Goal: Transaction & Acquisition: Download file/media

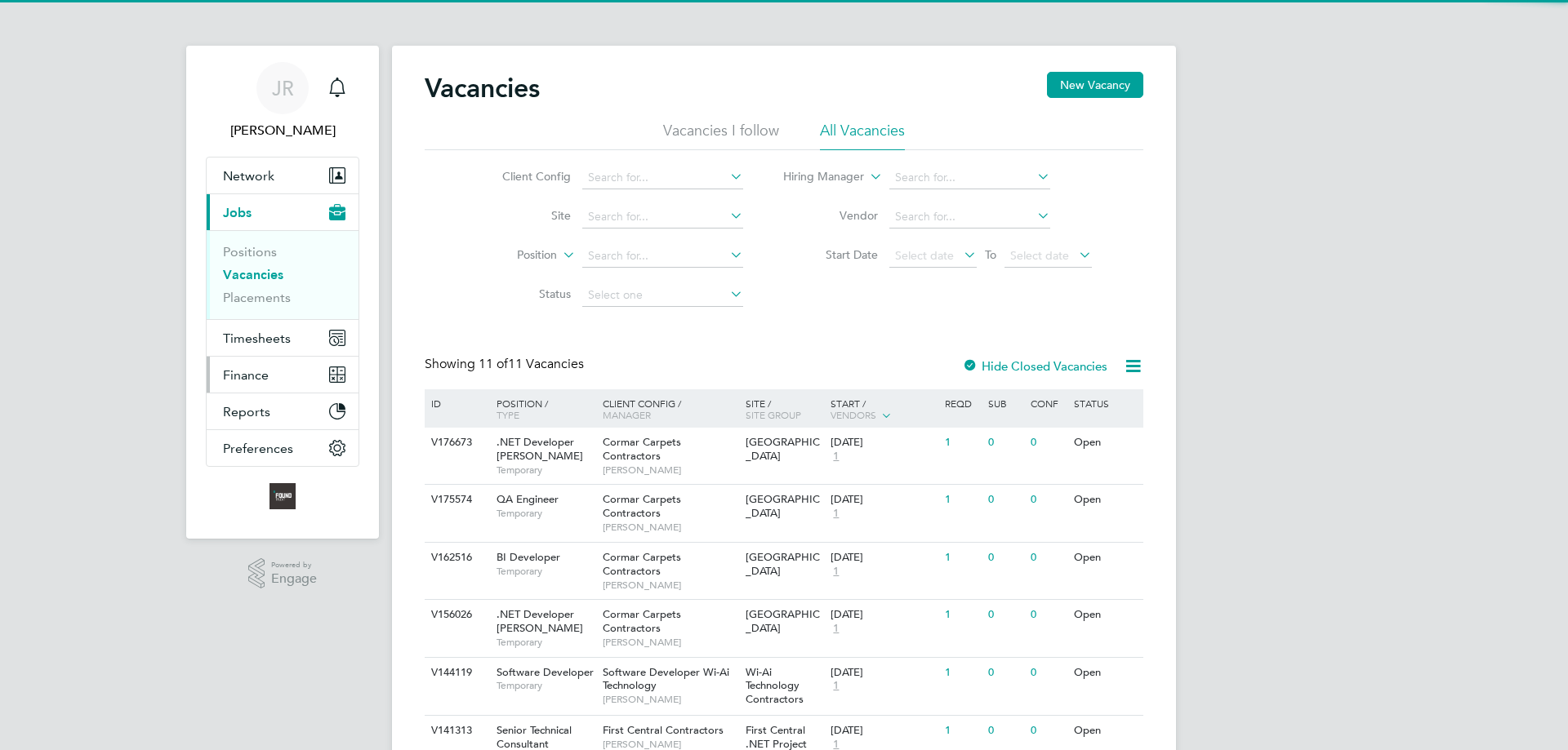
click at [276, 371] on button "Finance" at bounding box center [283, 375] width 152 height 36
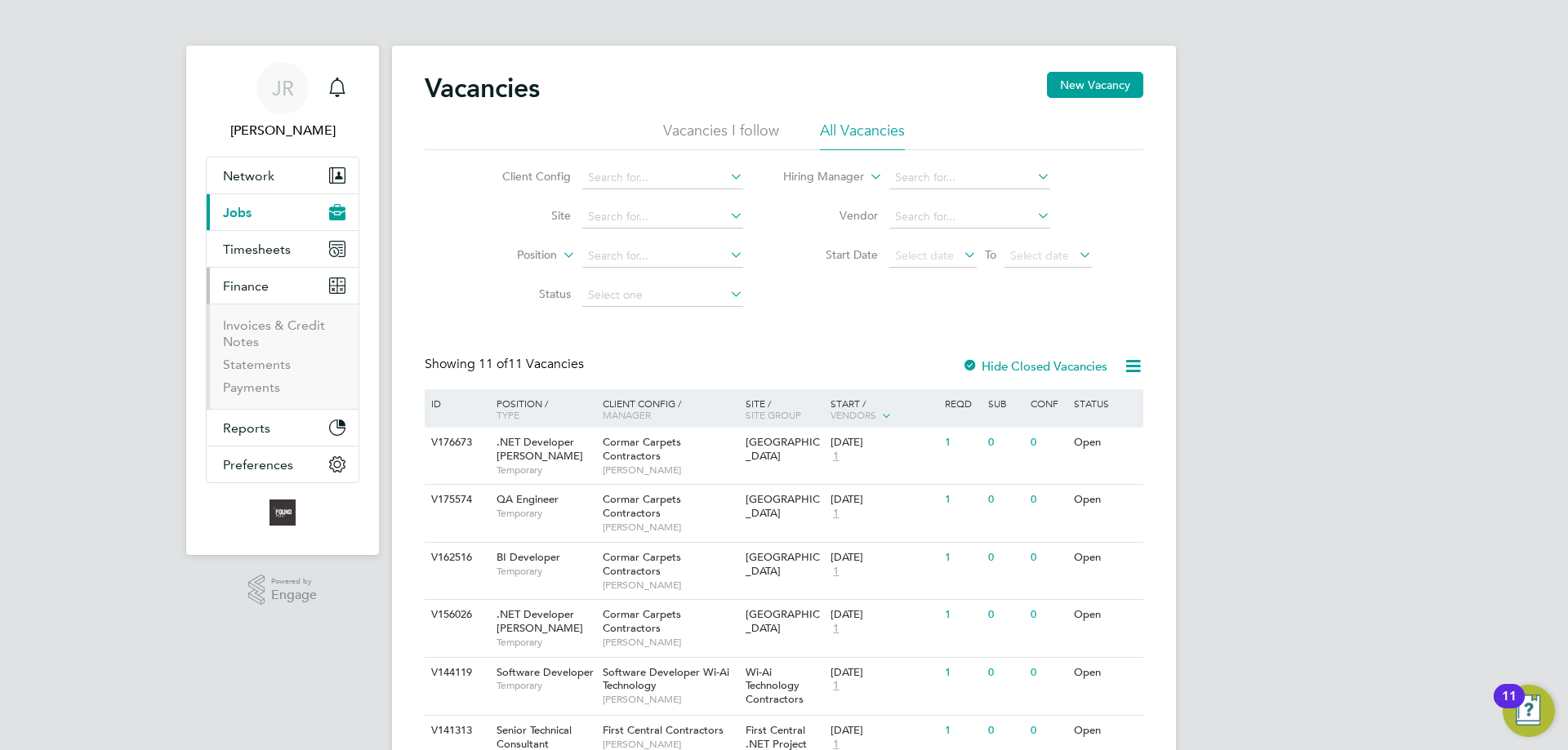
click at [249, 333] on li "Invoices & Credit Notes" at bounding box center [284, 337] width 123 height 39
click at [242, 325] on link "Invoices & Credit Notes" at bounding box center [274, 333] width 102 height 32
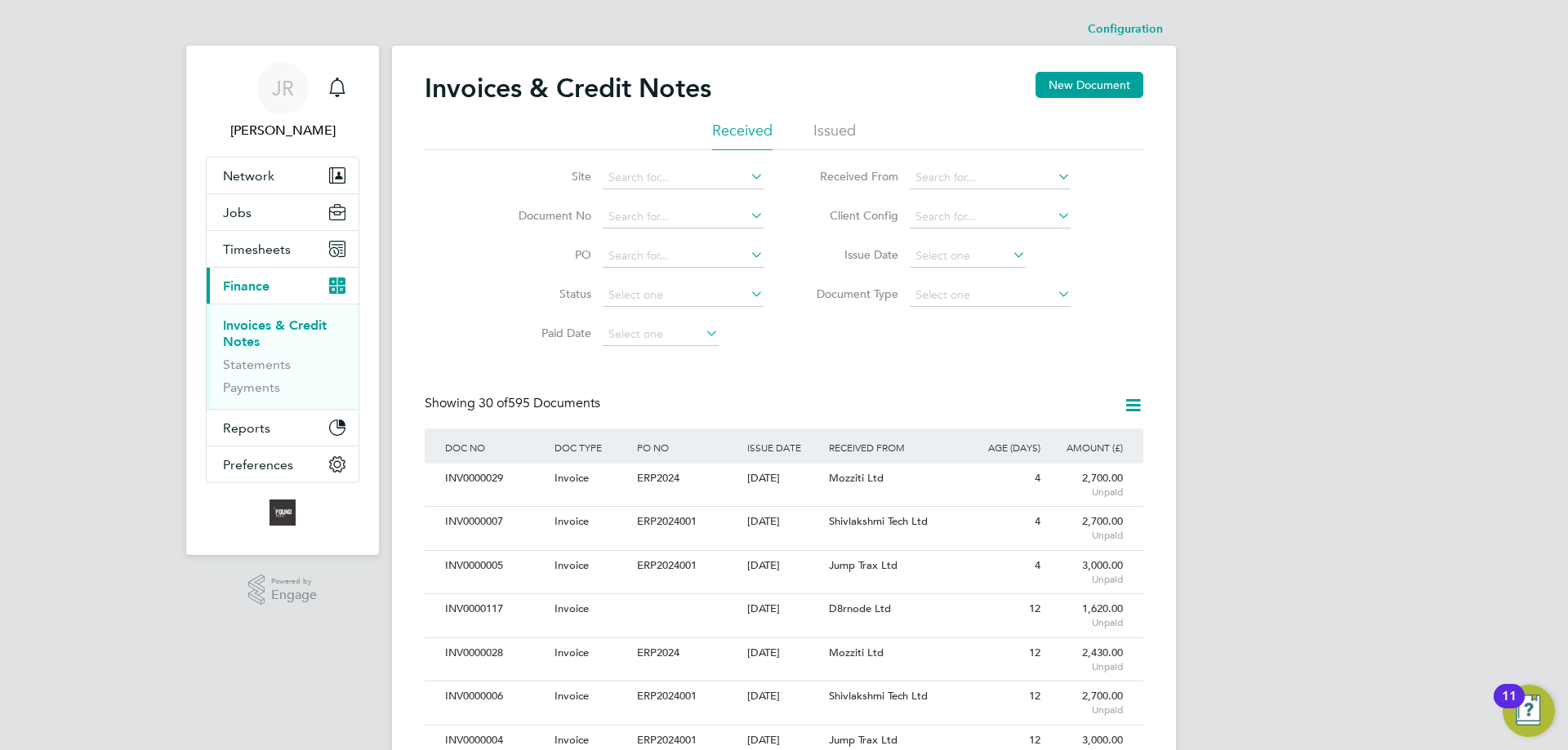
click at [826, 127] on li "Issued" at bounding box center [834, 136] width 42 height 29
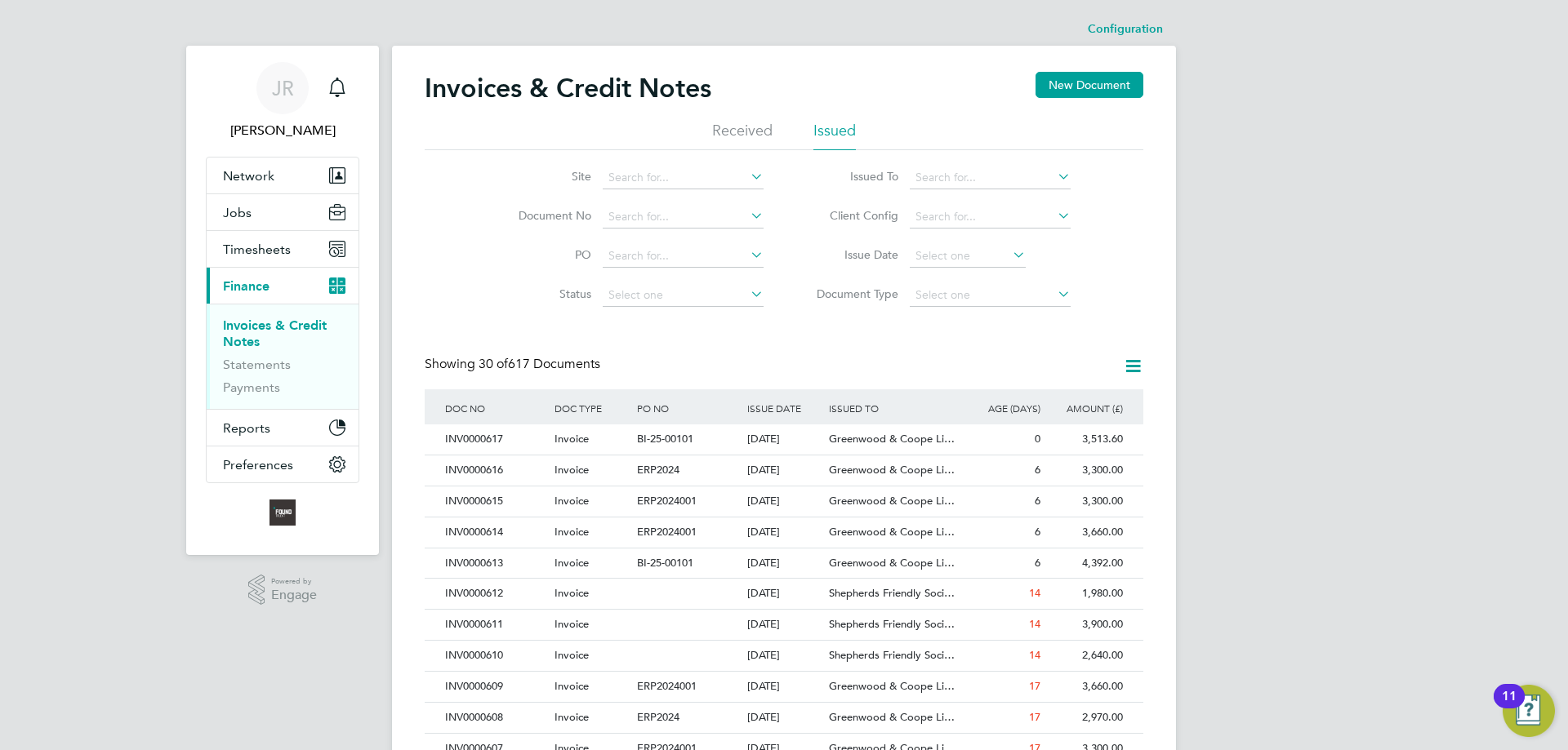
click at [1000, 166] on li "Issued To" at bounding box center [937, 178] width 307 height 39
click at [990, 174] on input at bounding box center [989, 178] width 161 height 23
click at [976, 202] on li "First Central Services (Uk) Limited" at bounding box center [1002, 200] width 187 height 22
type input "First Central Services (Uk) Limited"
click at [776, 438] on div "[DATE]" at bounding box center [784, 440] width 83 height 30
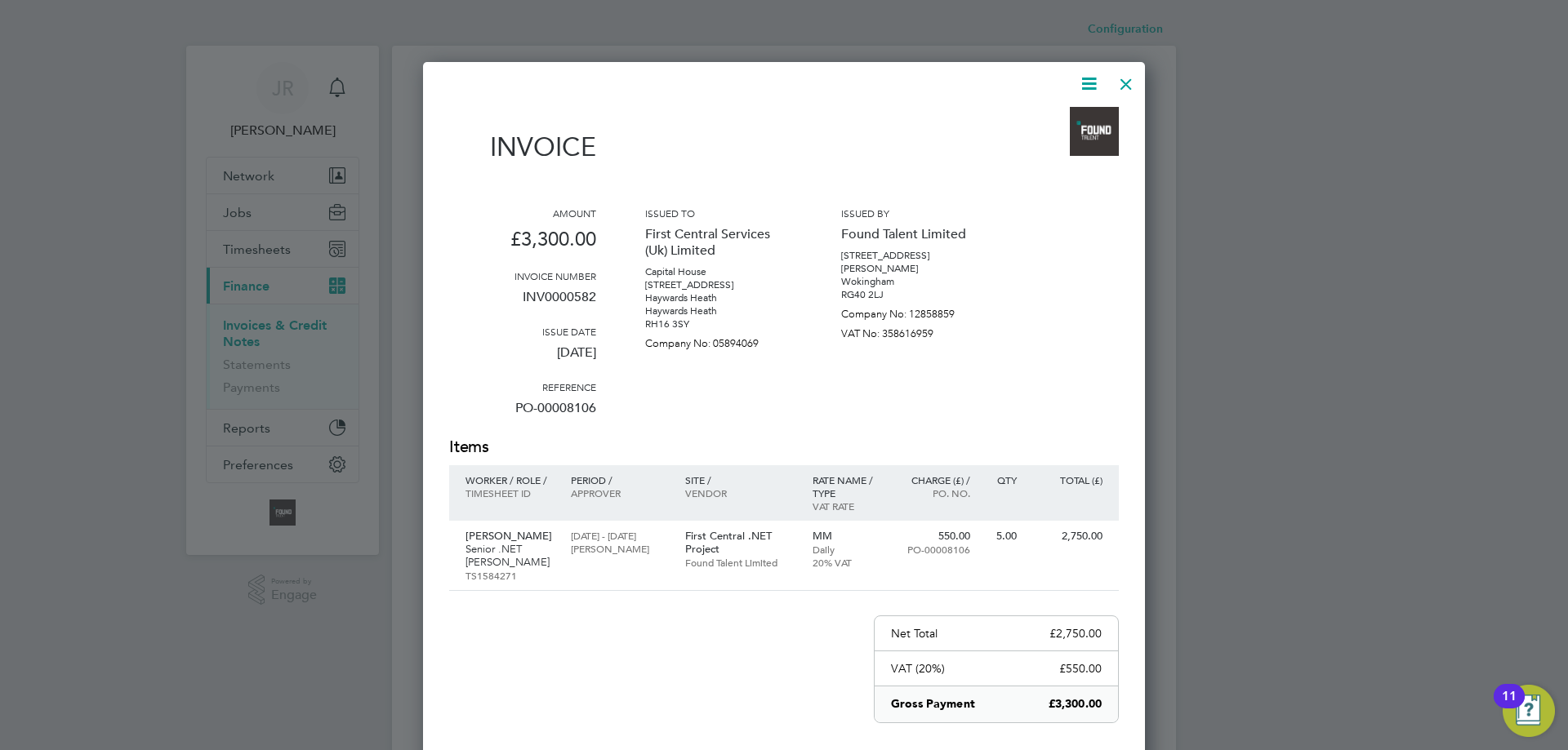
click at [1092, 83] on icon at bounding box center [1088, 83] width 20 height 20
click at [1041, 124] on li "Download Invoice" at bounding box center [1039, 123] width 113 height 23
click at [1126, 88] on div at bounding box center [1126, 80] width 29 height 29
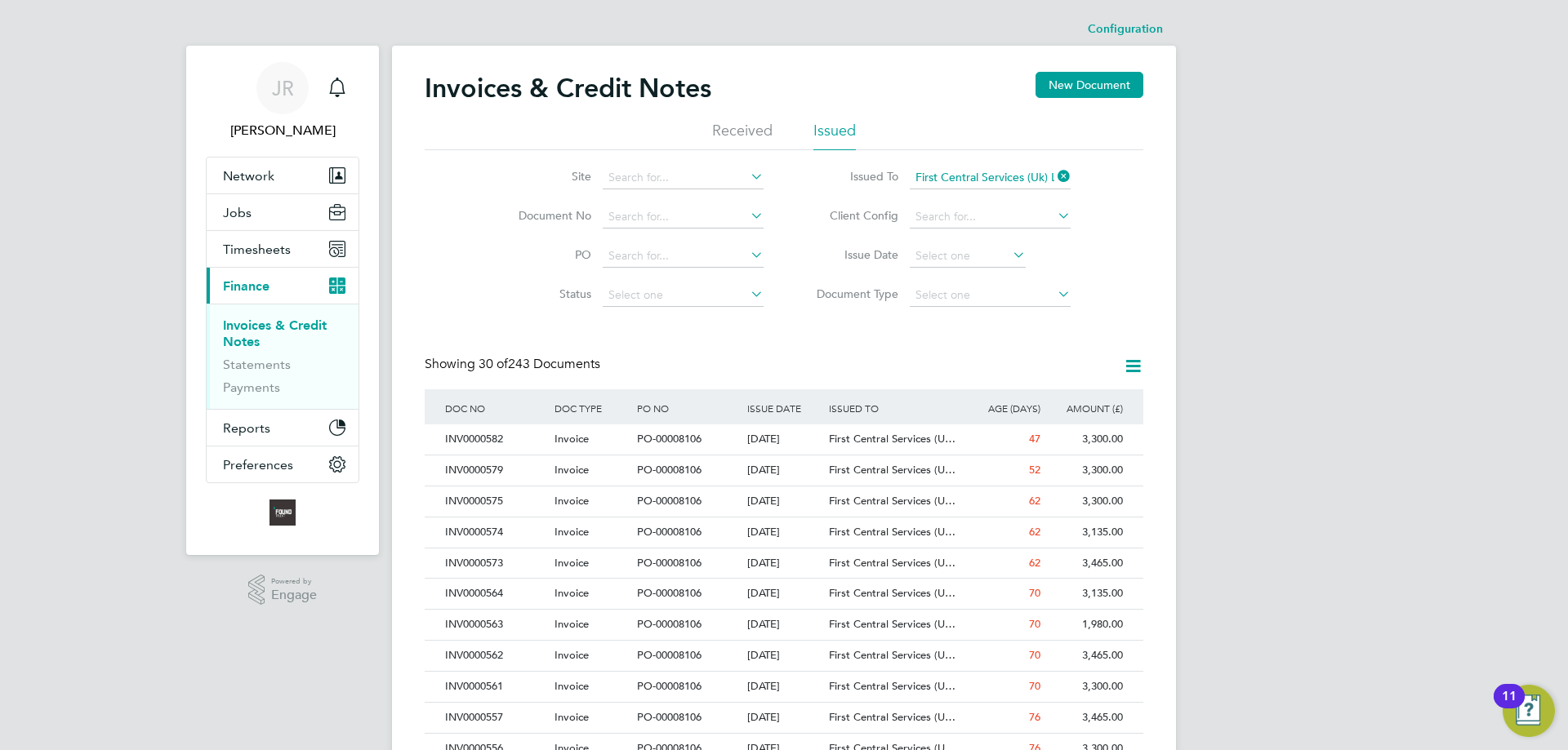
click at [691, 475] on span "PO-00008106" at bounding box center [669, 470] width 65 height 14
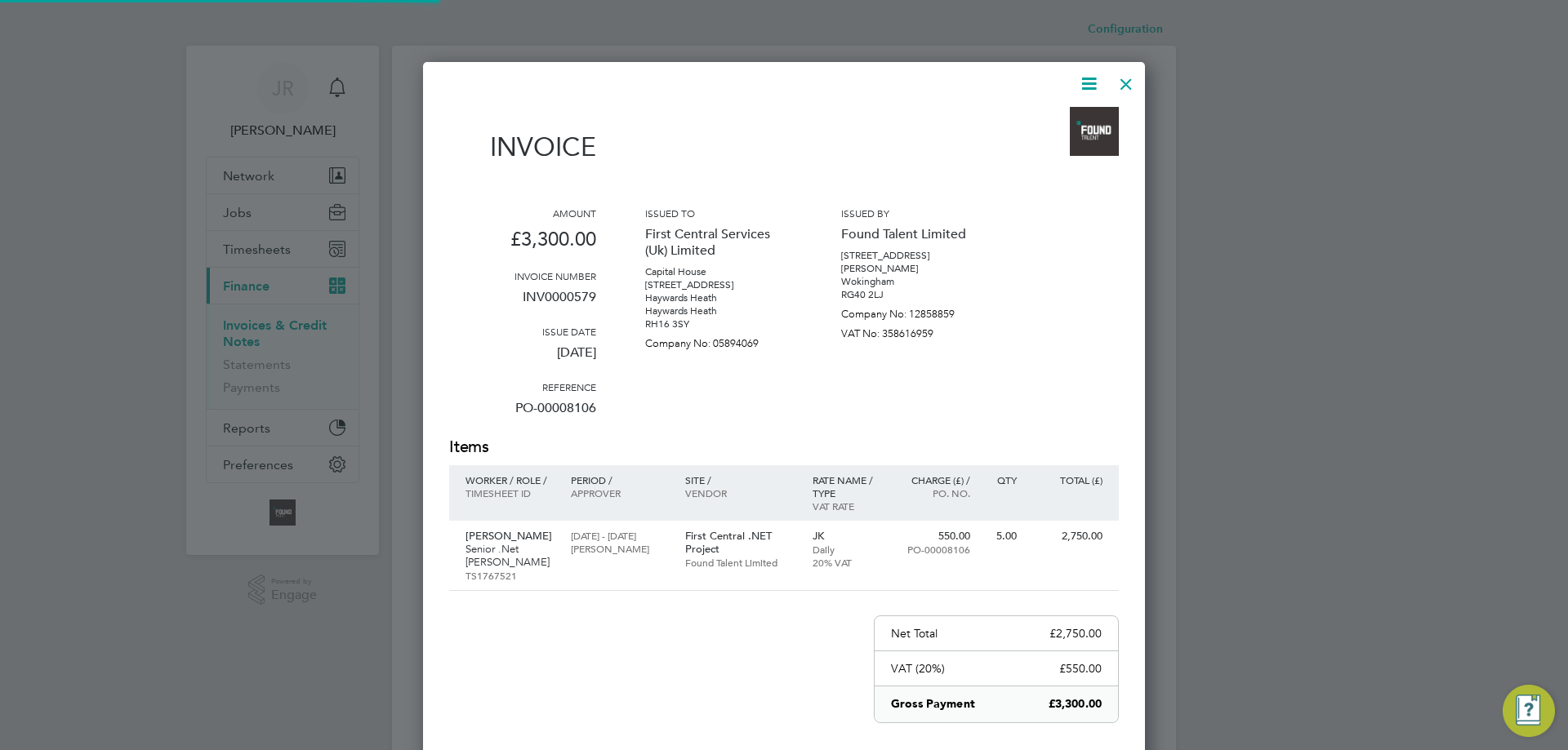
scroll to position [868, 723]
click at [1090, 84] on icon at bounding box center [1088, 83] width 20 height 20
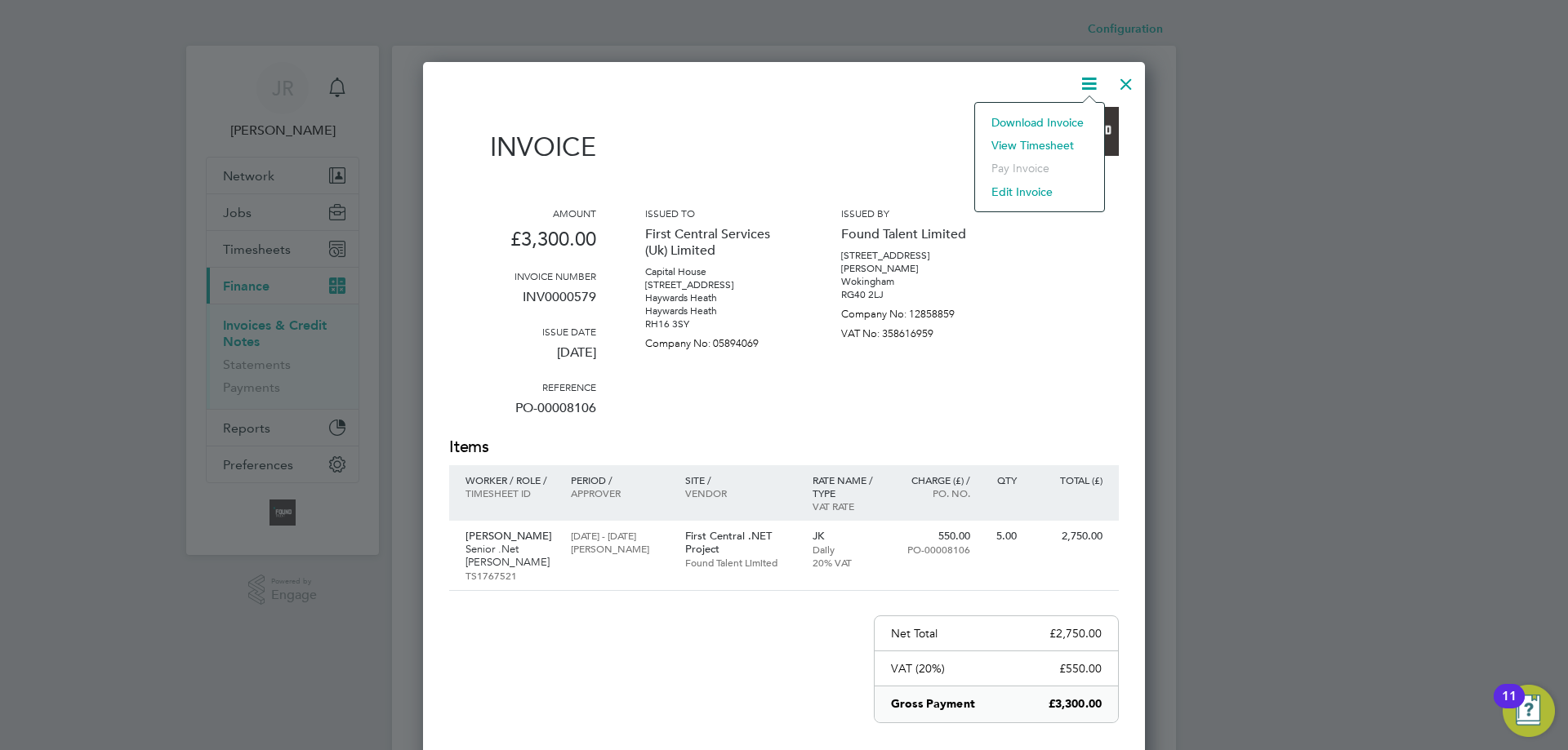
click at [1023, 118] on li "Download Invoice" at bounding box center [1039, 123] width 113 height 23
click at [1023, 118] on div "Configuration Configuration Invoices & Credit Notes New Document Received Issue…" at bounding box center [784, 723] width 784 height 1421
click at [1126, 84] on div at bounding box center [1126, 80] width 29 height 29
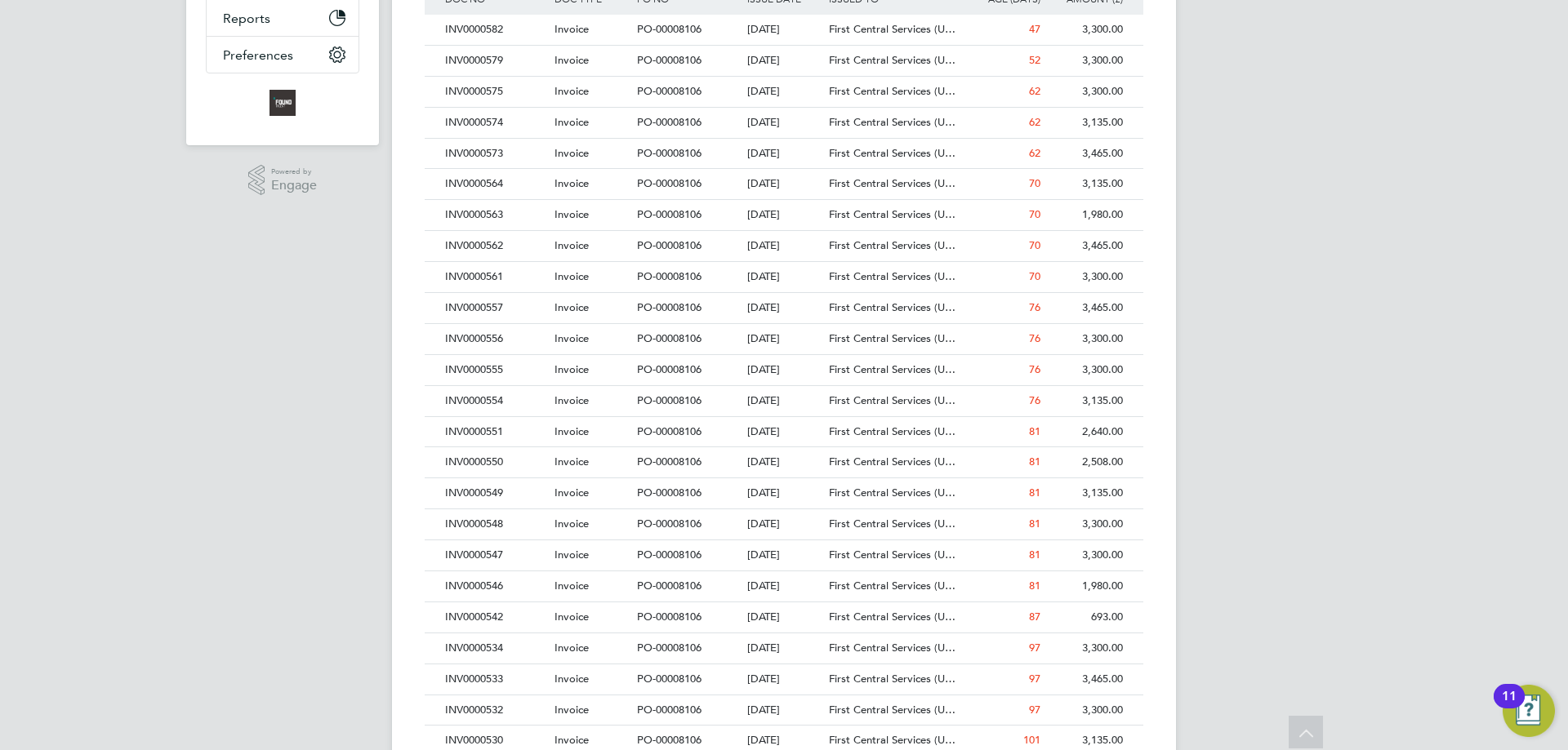
scroll to position [490, 0]
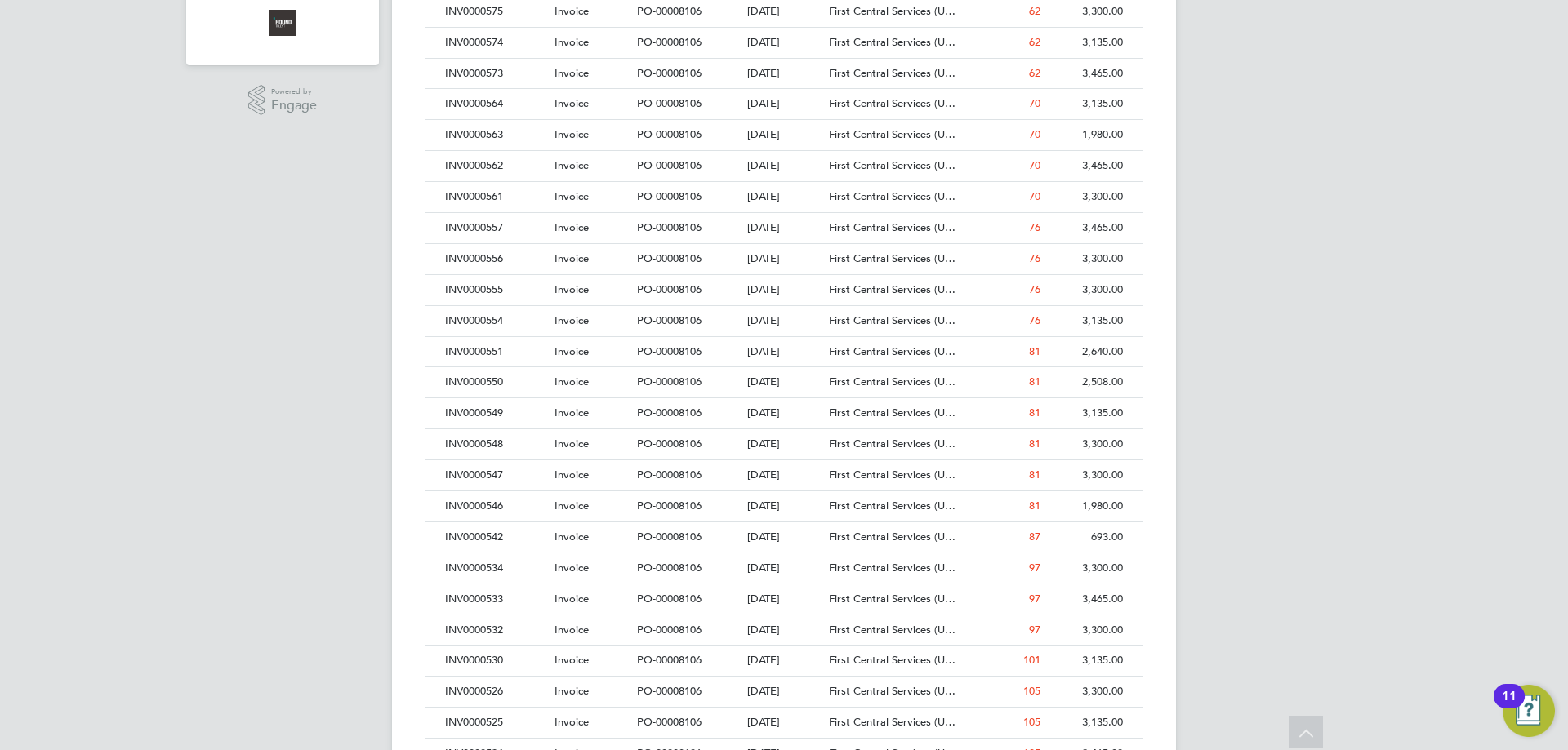
click at [922, 533] on span "First Central Services (U…" at bounding box center [891, 537] width 127 height 14
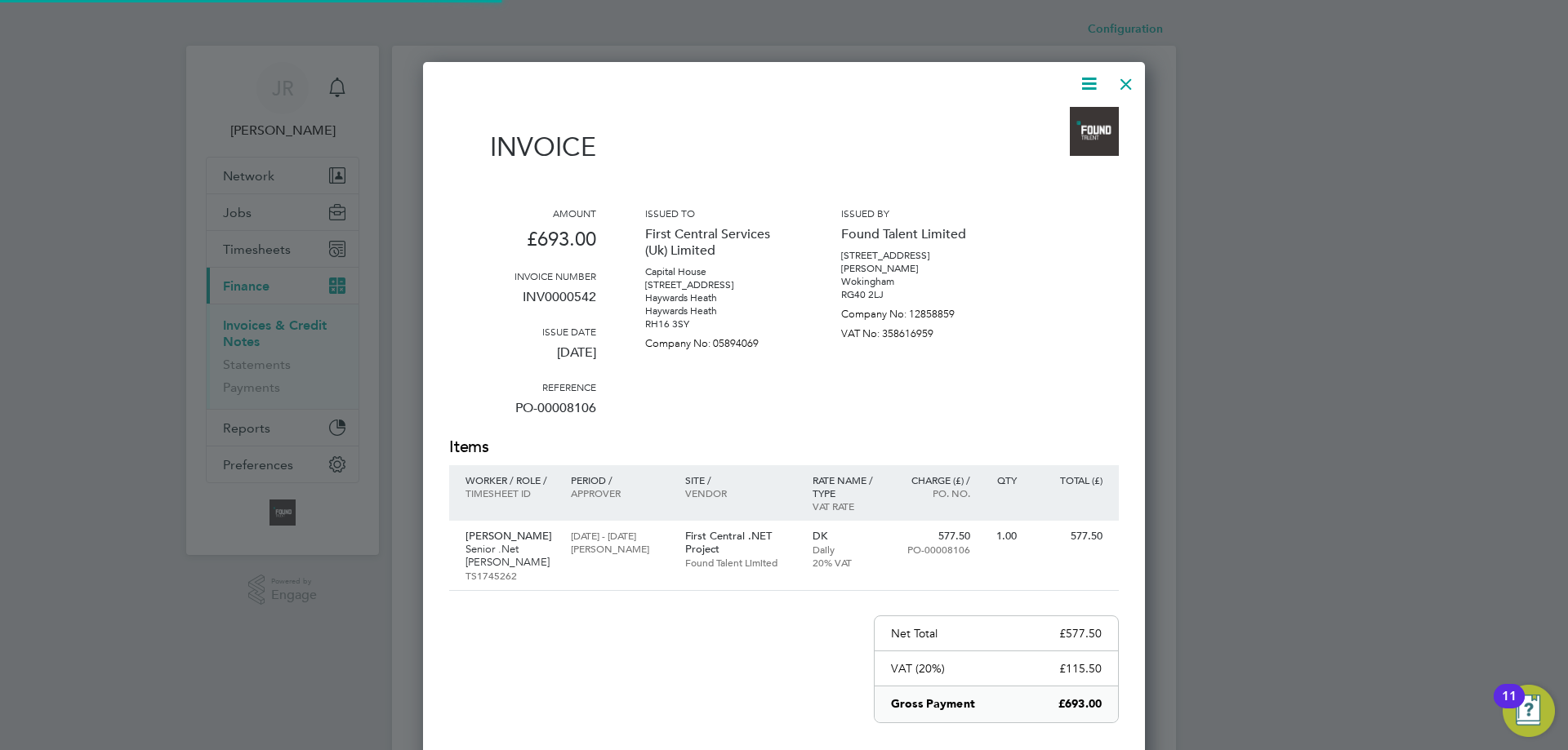
scroll to position [868, 723]
click at [1088, 86] on icon at bounding box center [1088, 83] width 20 height 20
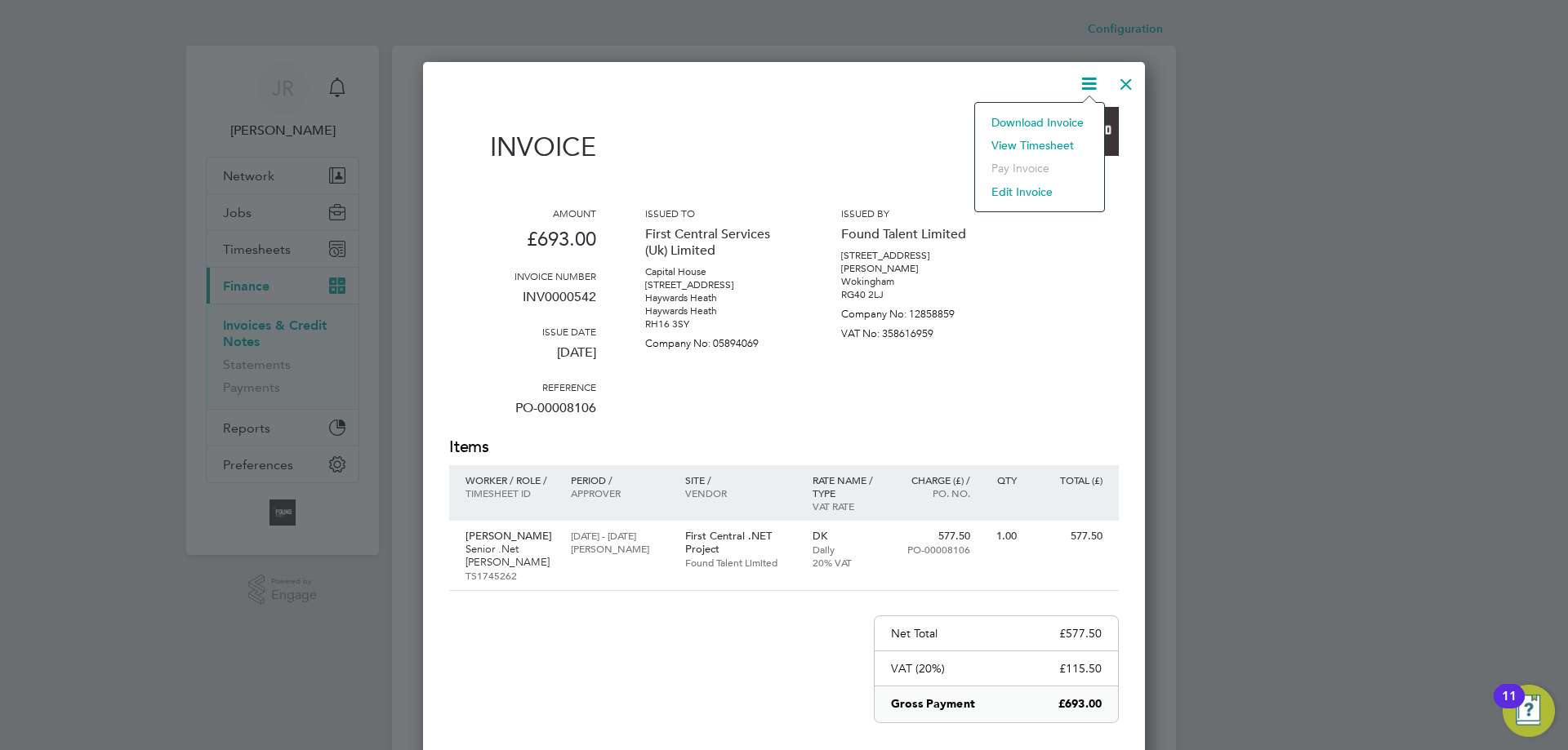
click at [1016, 116] on li "Download Invoice" at bounding box center [1039, 123] width 113 height 23
click at [1131, 78] on div at bounding box center [1126, 80] width 29 height 29
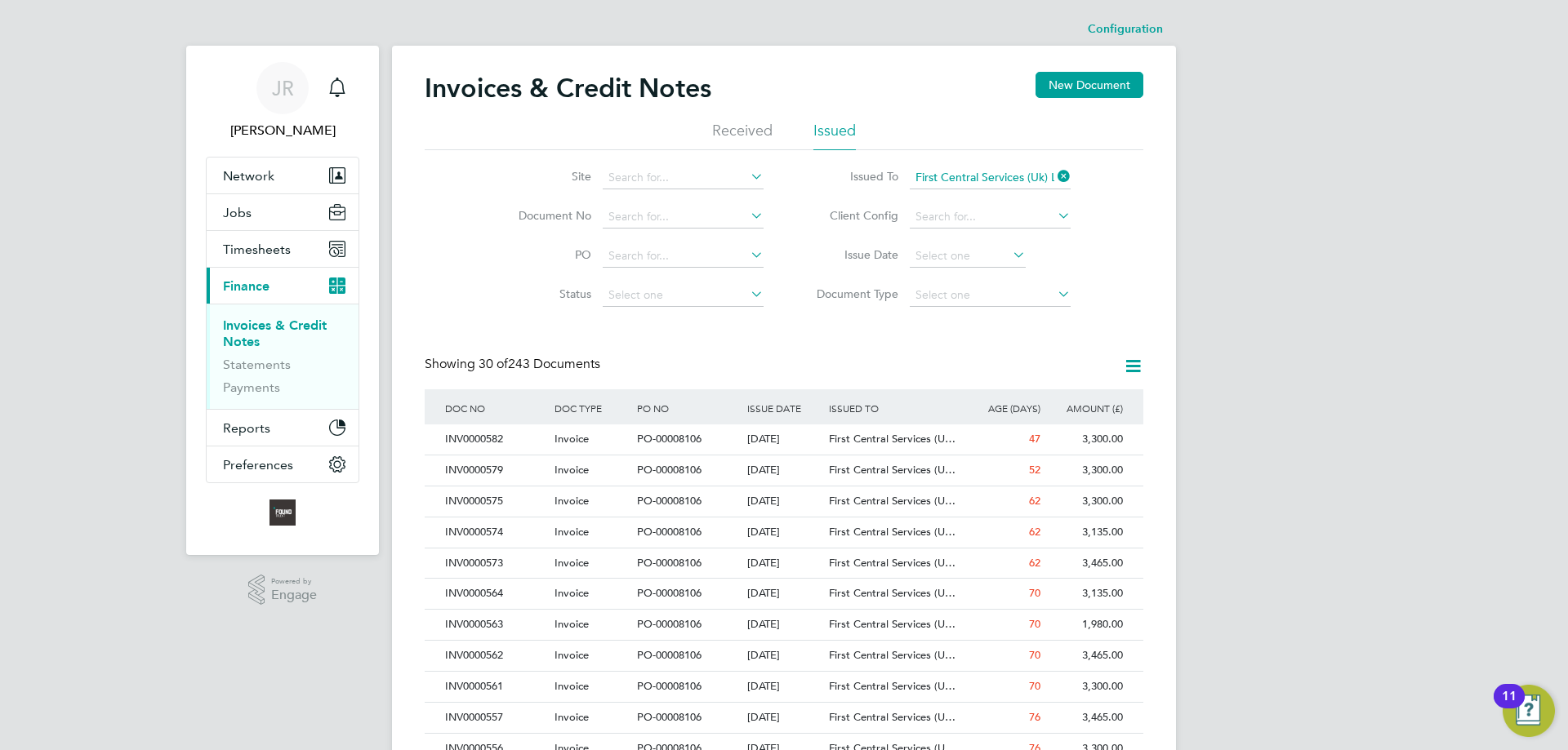
click at [843, 130] on li "Issued" at bounding box center [834, 136] width 42 height 29
click at [1054, 172] on icon at bounding box center [1054, 176] width 0 height 23
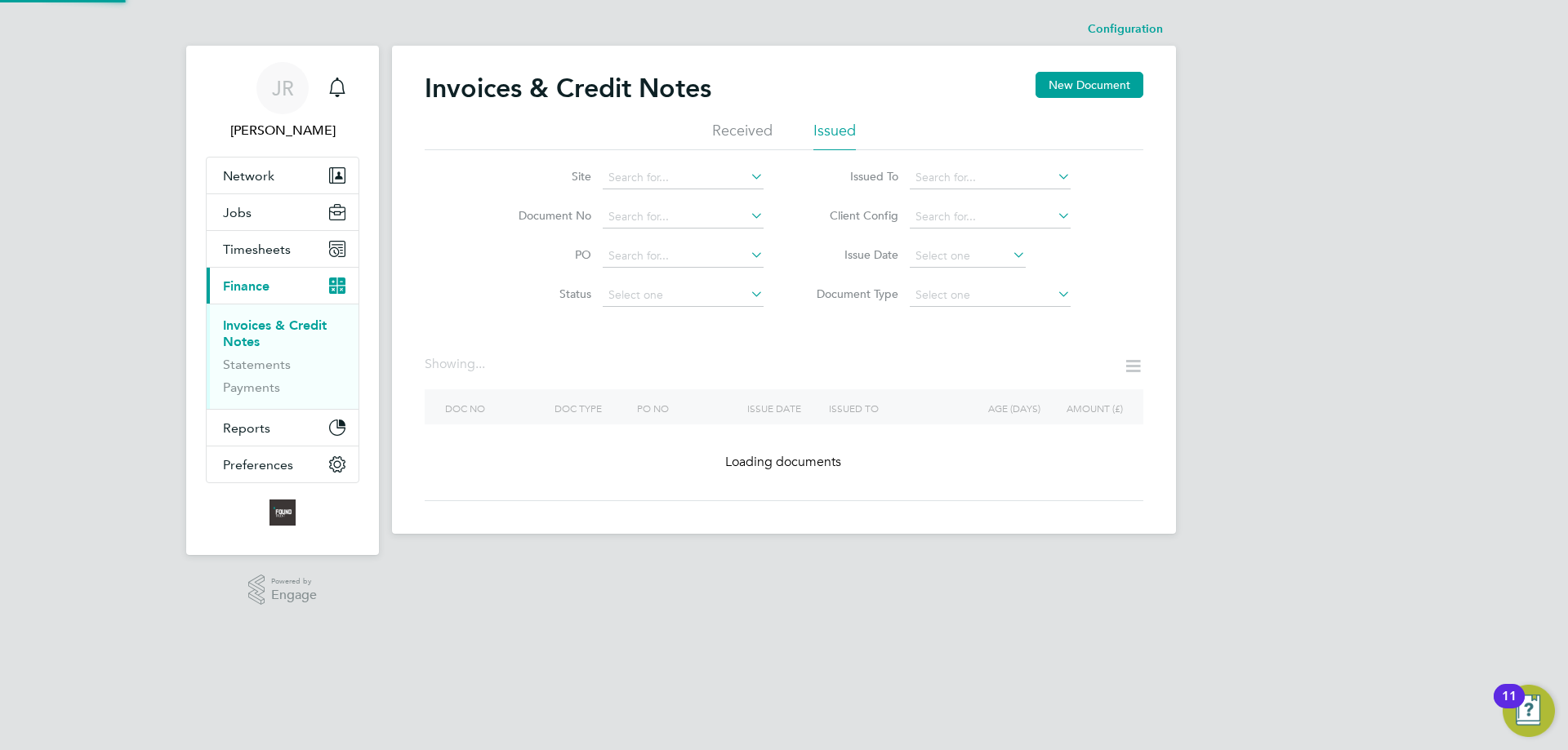
click at [981, 174] on input at bounding box center [989, 178] width 161 height 23
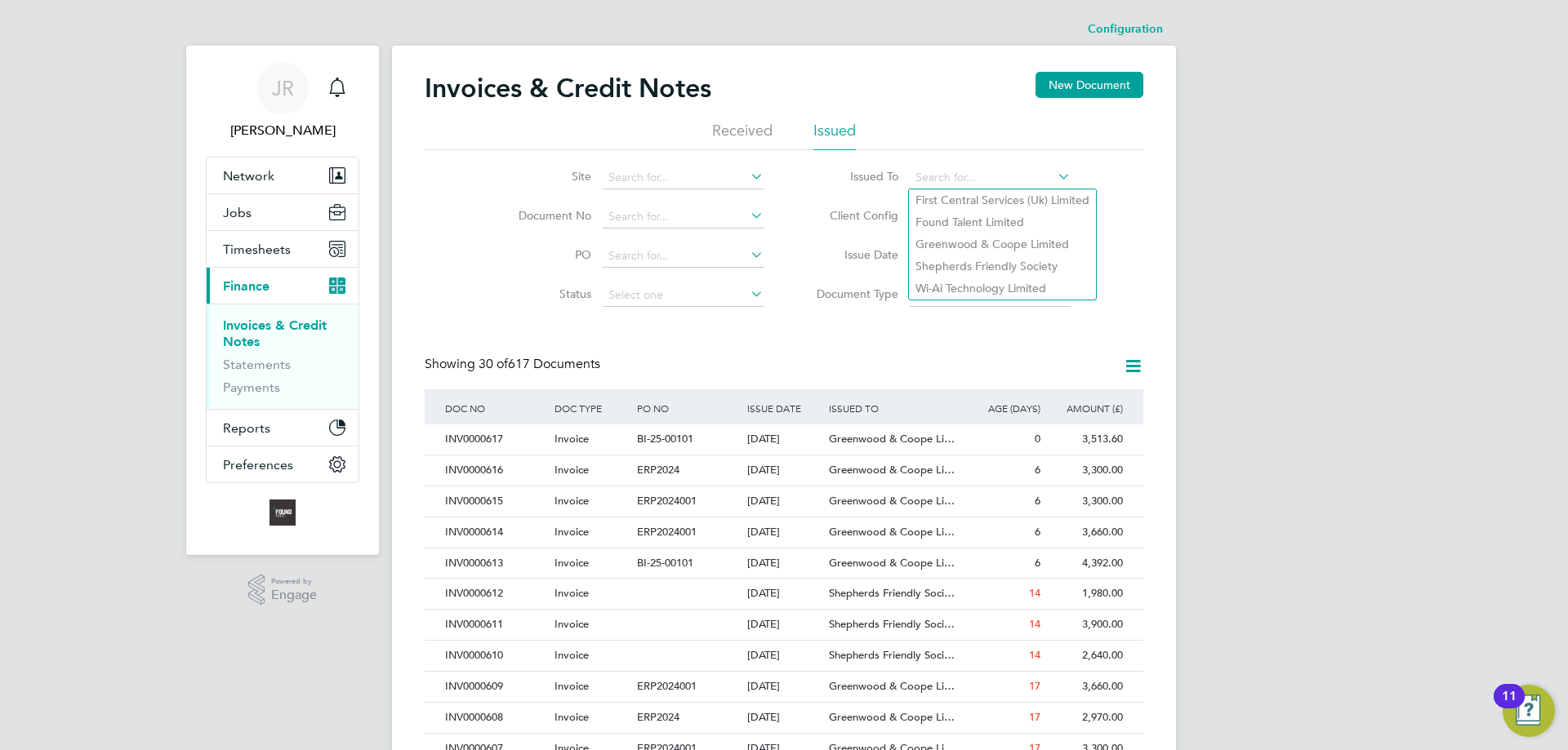
click at [1003, 240] on li "Greenwood & Coope Limited" at bounding box center [1002, 244] width 187 height 22
type input "Greenwood & Coope Limited"
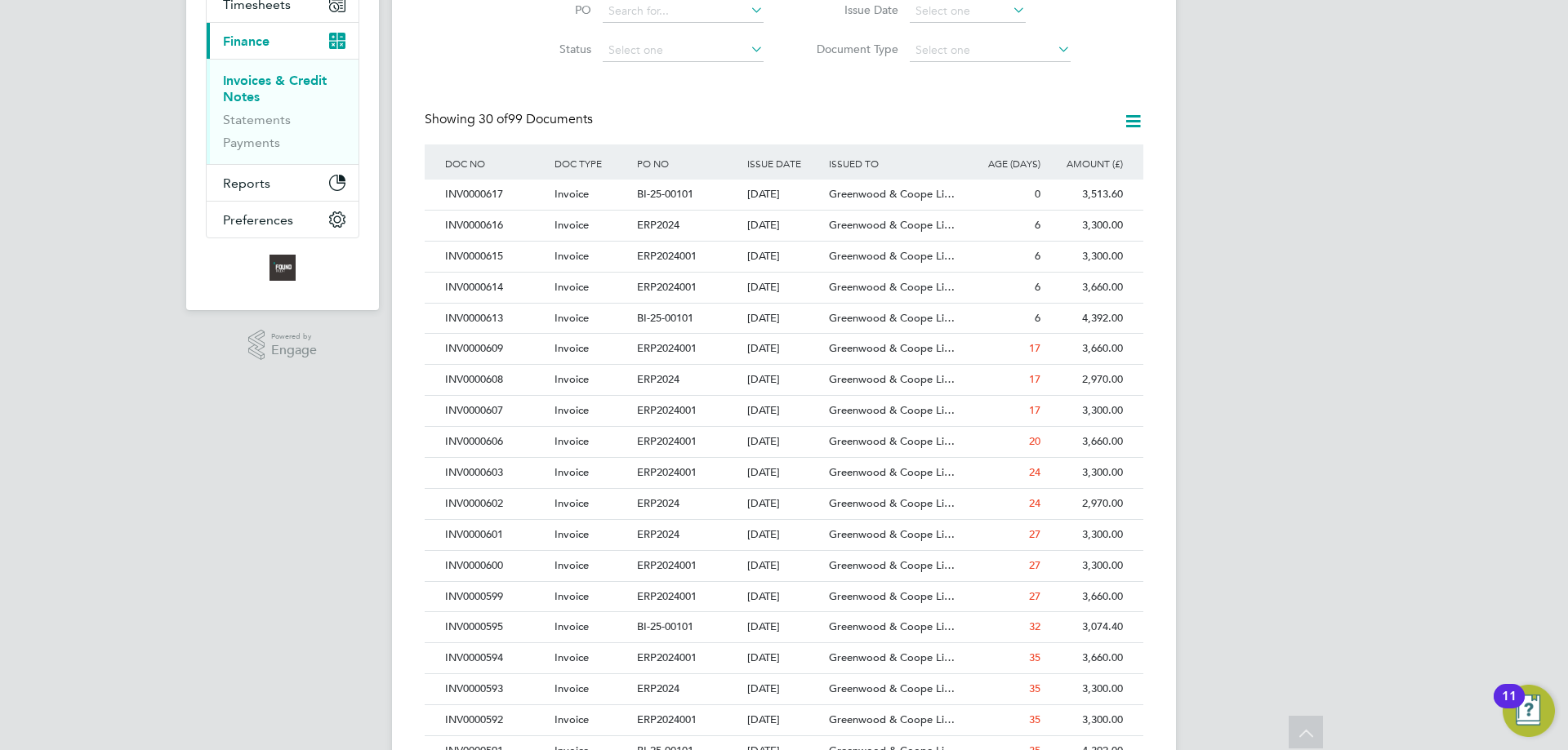
scroll to position [0, 0]
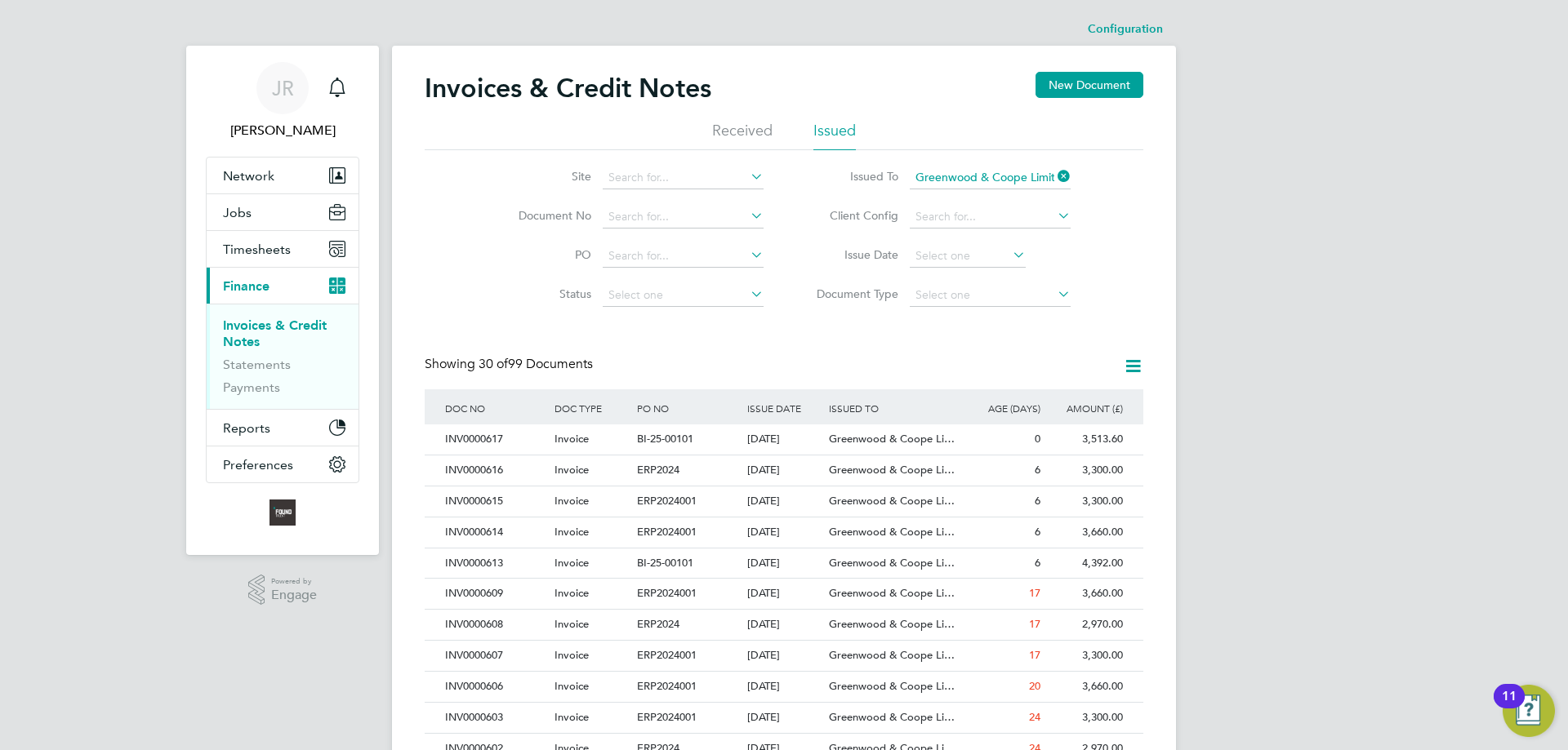
click at [1054, 175] on icon at bounding box center [1054, 176] width 0 height 23
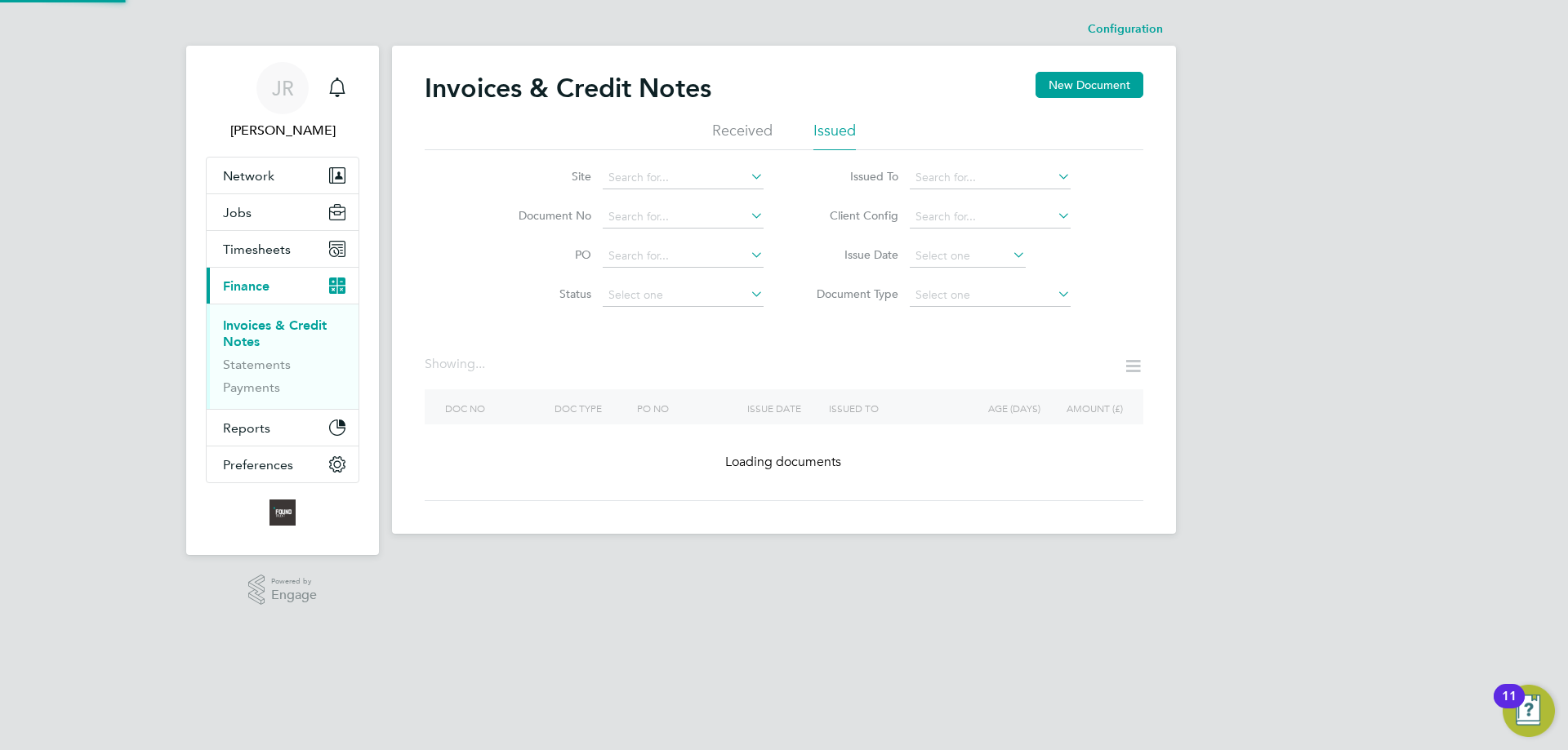
click at [1017, 172] on input at bounding box center [989, 178] width 161 height 23
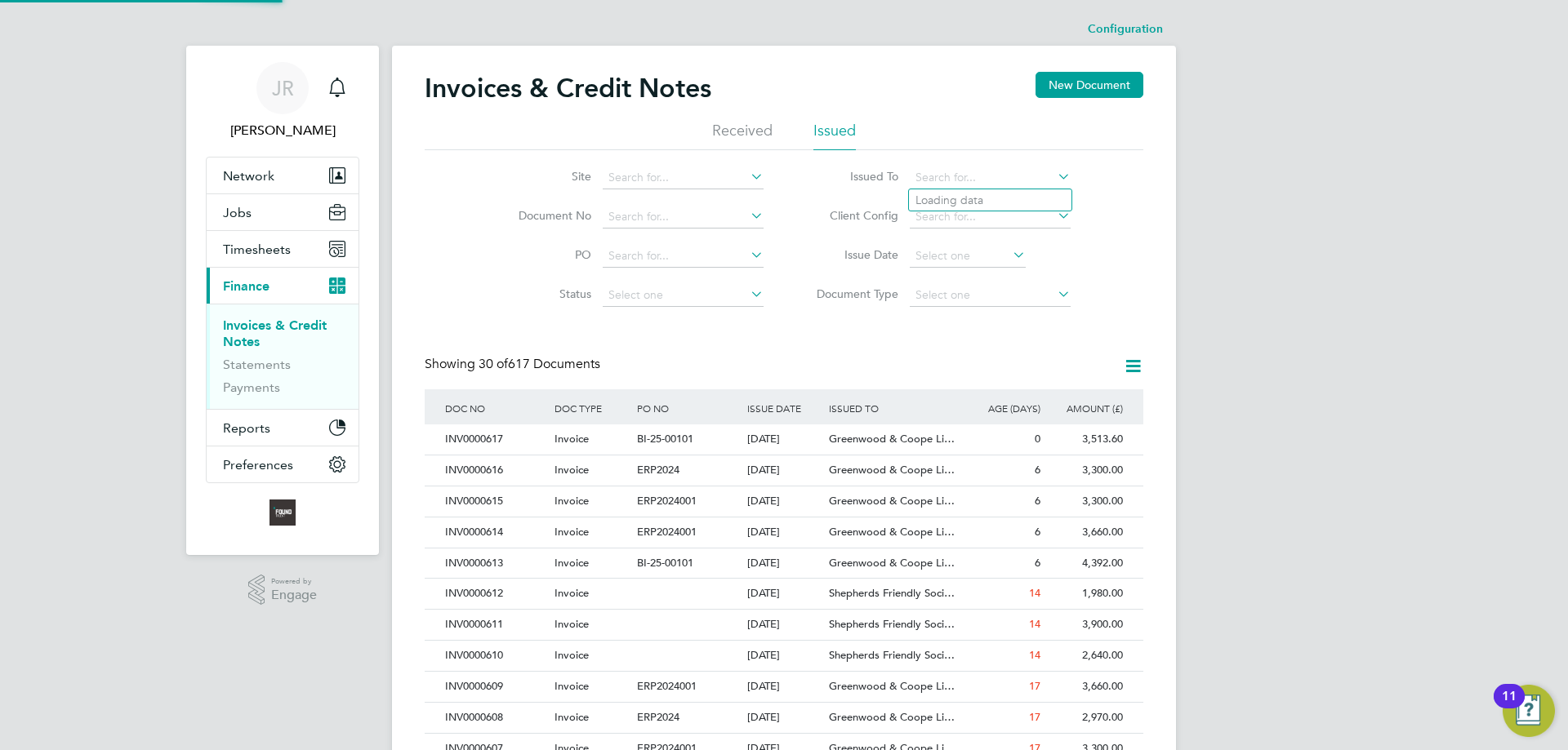
scroll to position [31, 111]
click at [947, 198] on li "First Central Services (Uk) Limited" at bounding box center [1002, 200] width 187 height 22
type input "First Central Services (Uk) Limited"
click at [1054, 176] on icon at bounding box center [1054, 176] width 0 height 23
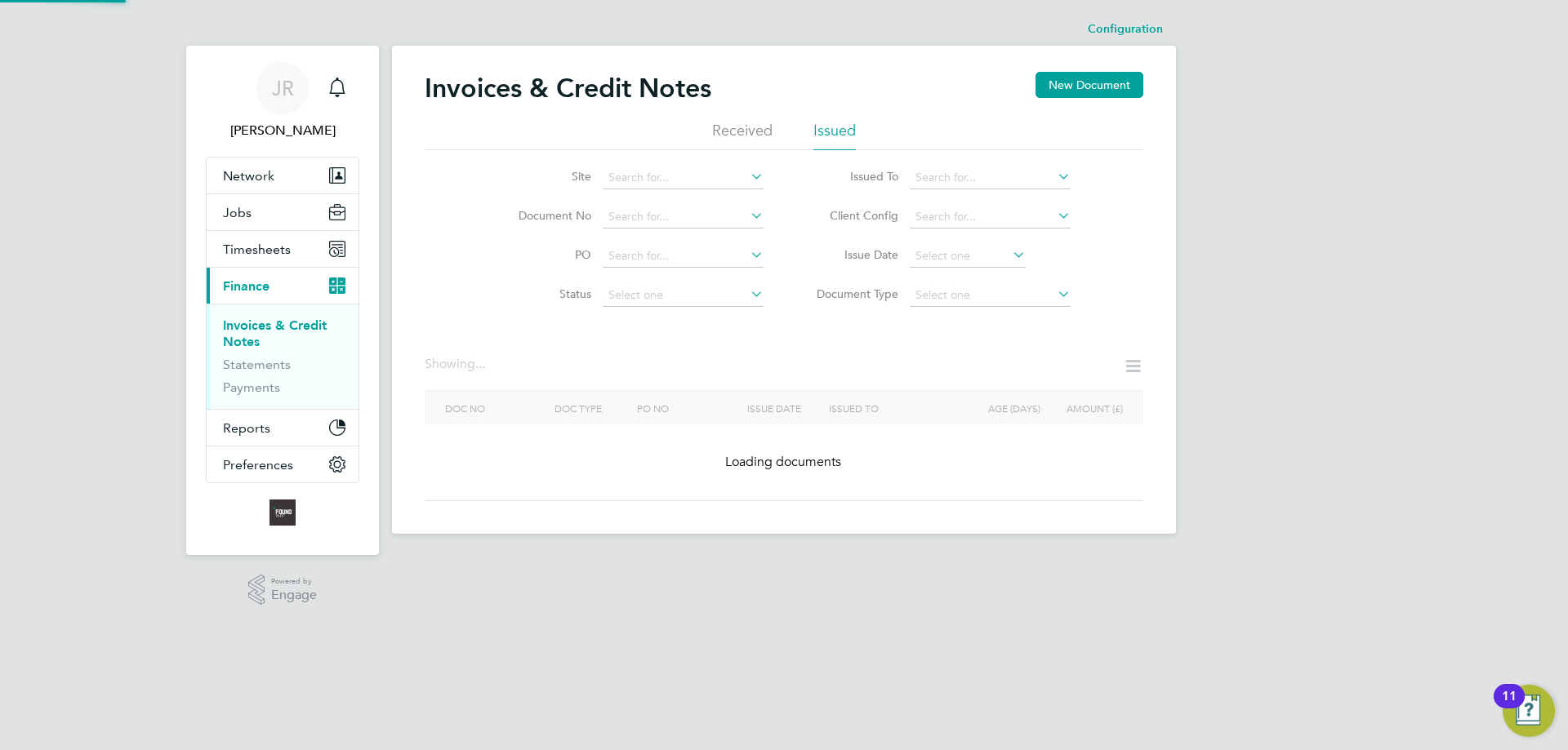
click at [945, 177] on input at bounding box center [989, 178] width 161 height 23
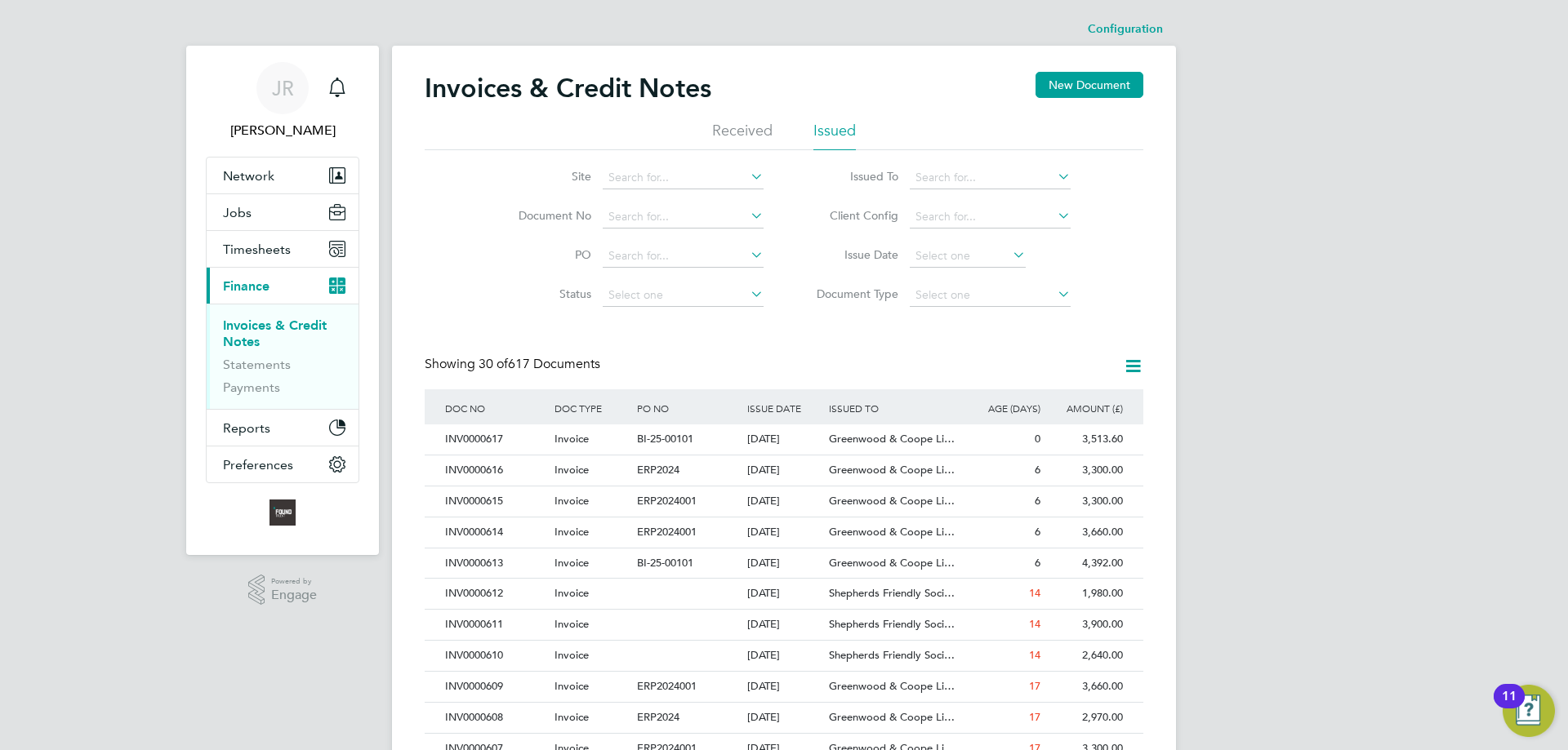
click at [940, 258] on li "Shepherds Friendly Society" at bounding box center [1002, 266] width 187 height 22
type input "Shepherds Friendly Society"
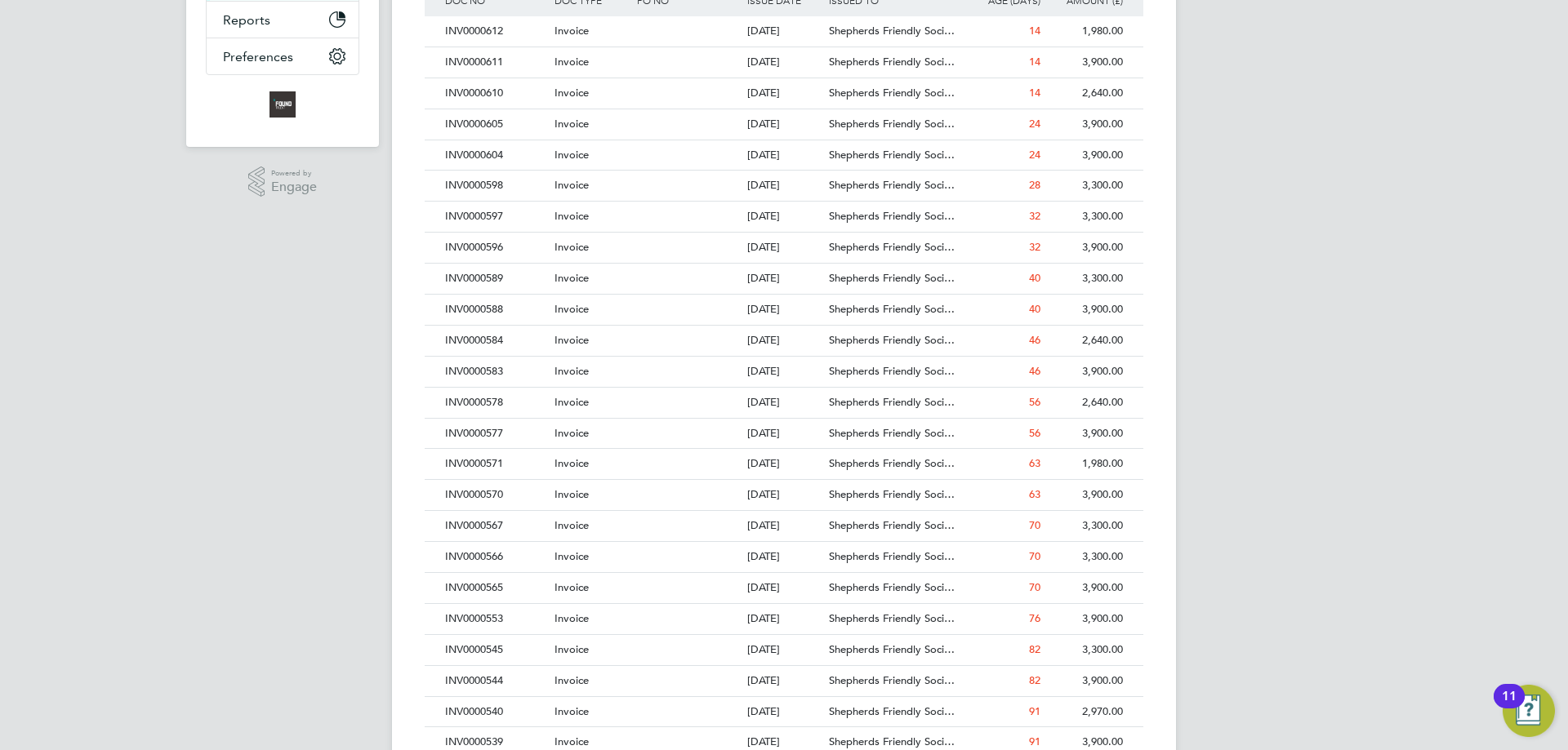
click at [664, 371] on div at bounding box center [688, 372] width 109 height 30
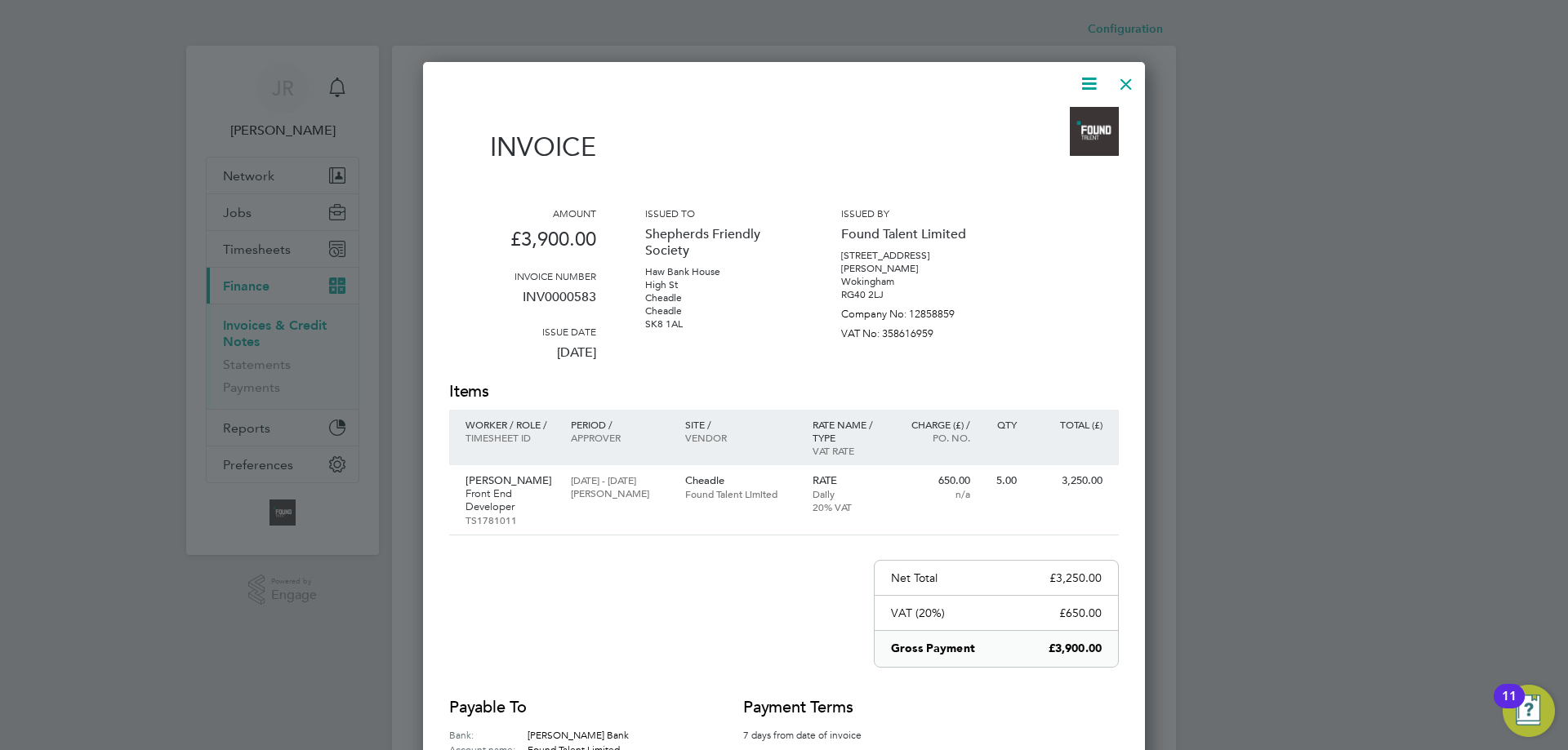
click at [1088, 74] on icon at bounding box center [1088, 83] width 20 height 20
click at [1025, 116] on li "Download Invoice" at bounding box center [1039, 123] width 113 height 23
click at [1130, 83] on div at bounding box center [1126, 80] width 29 height 29
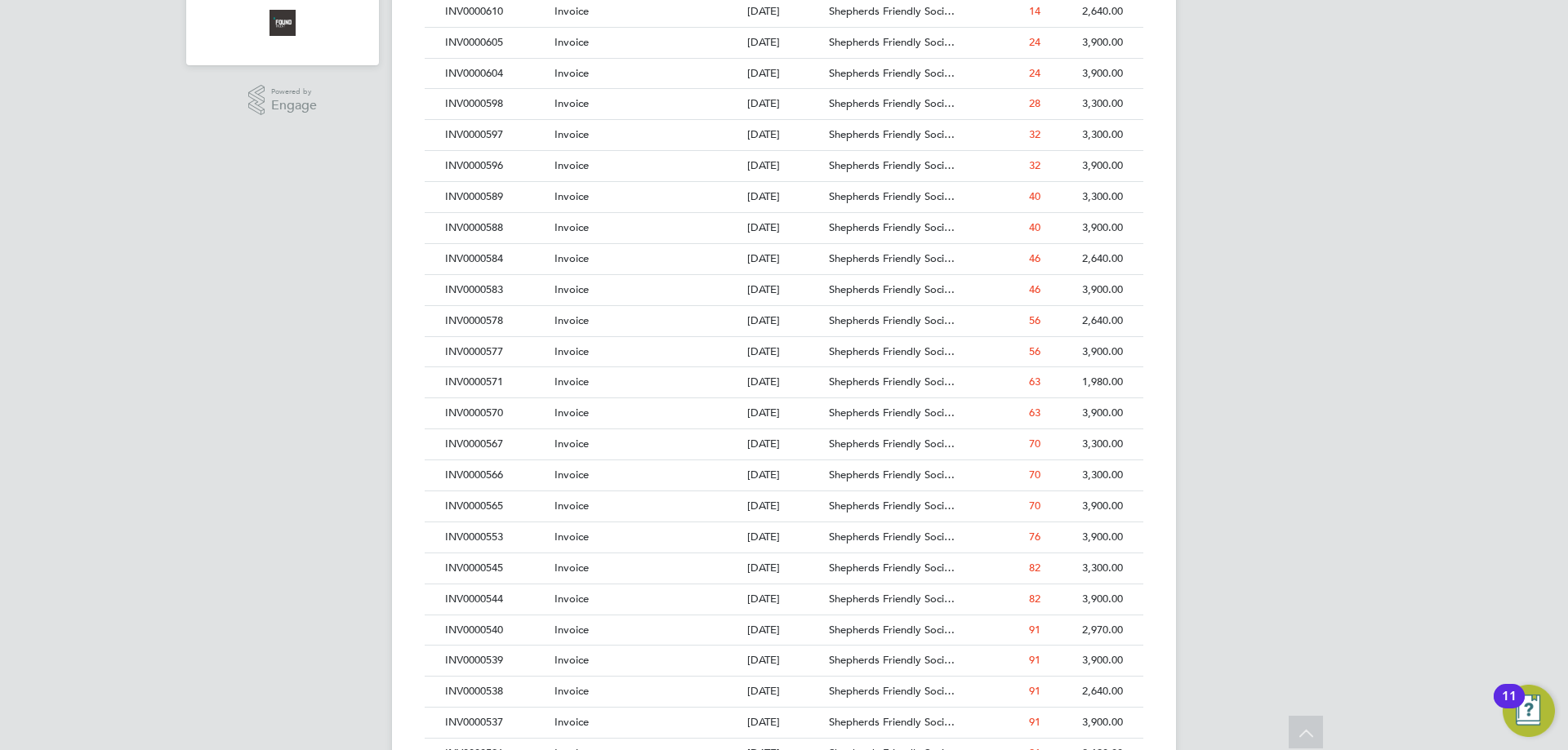
click at [692, 264] on div at bounding box center [688, 259] width 109 height 30
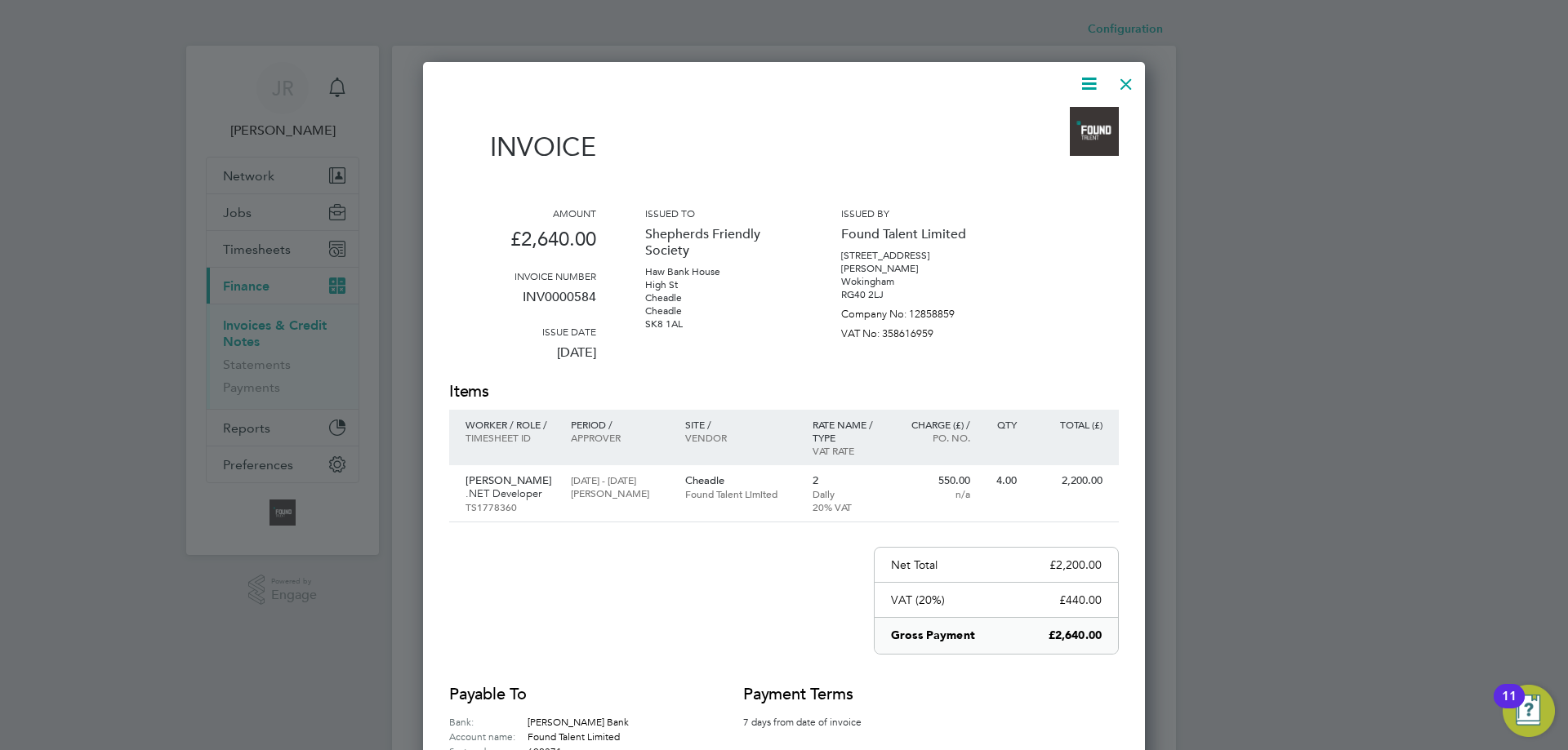
click at [1124, 83] on div at bounding box center [1126, 80] width 29 height 29
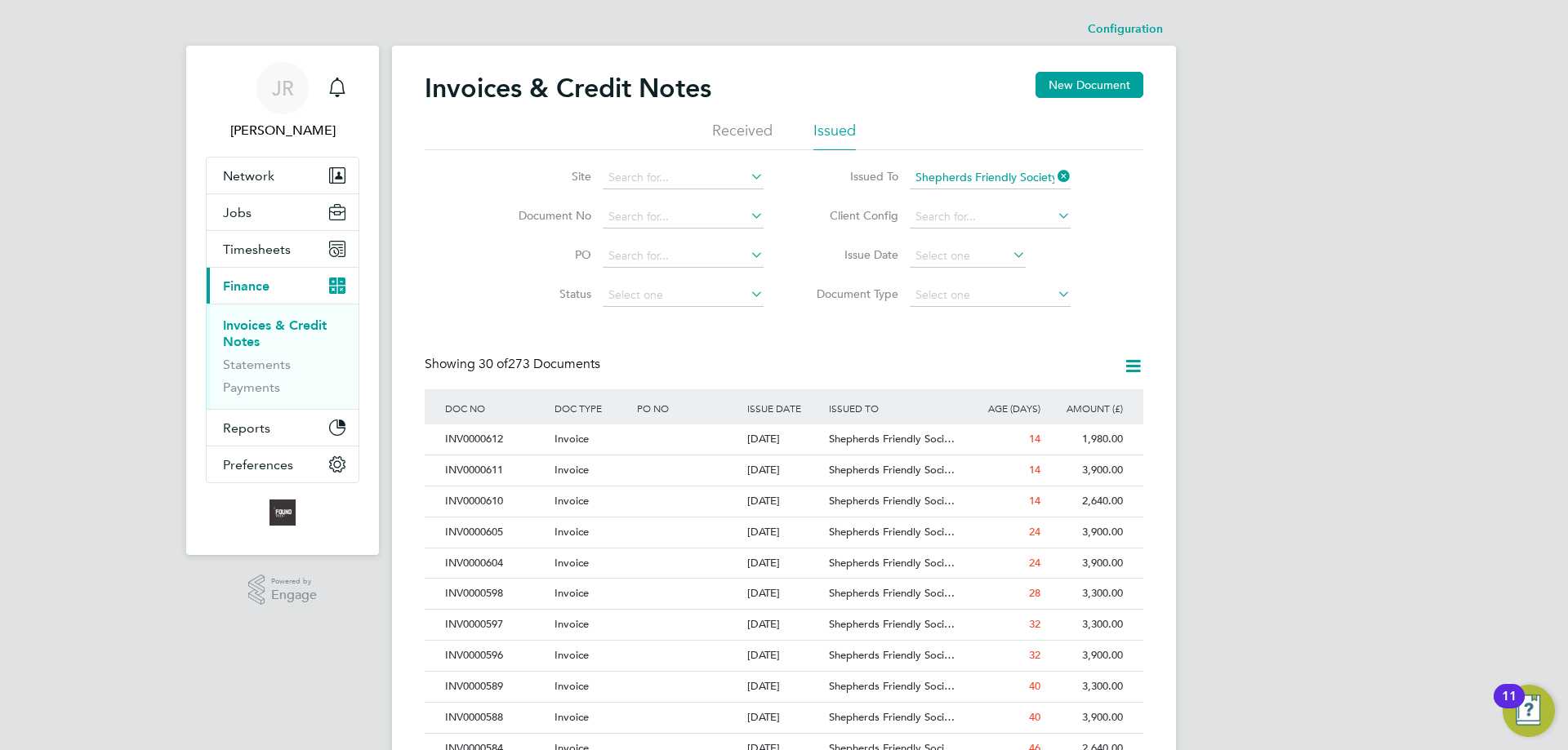
click at [1054, 177] on icon at bounding box center [1054, 176] width 0 height 23
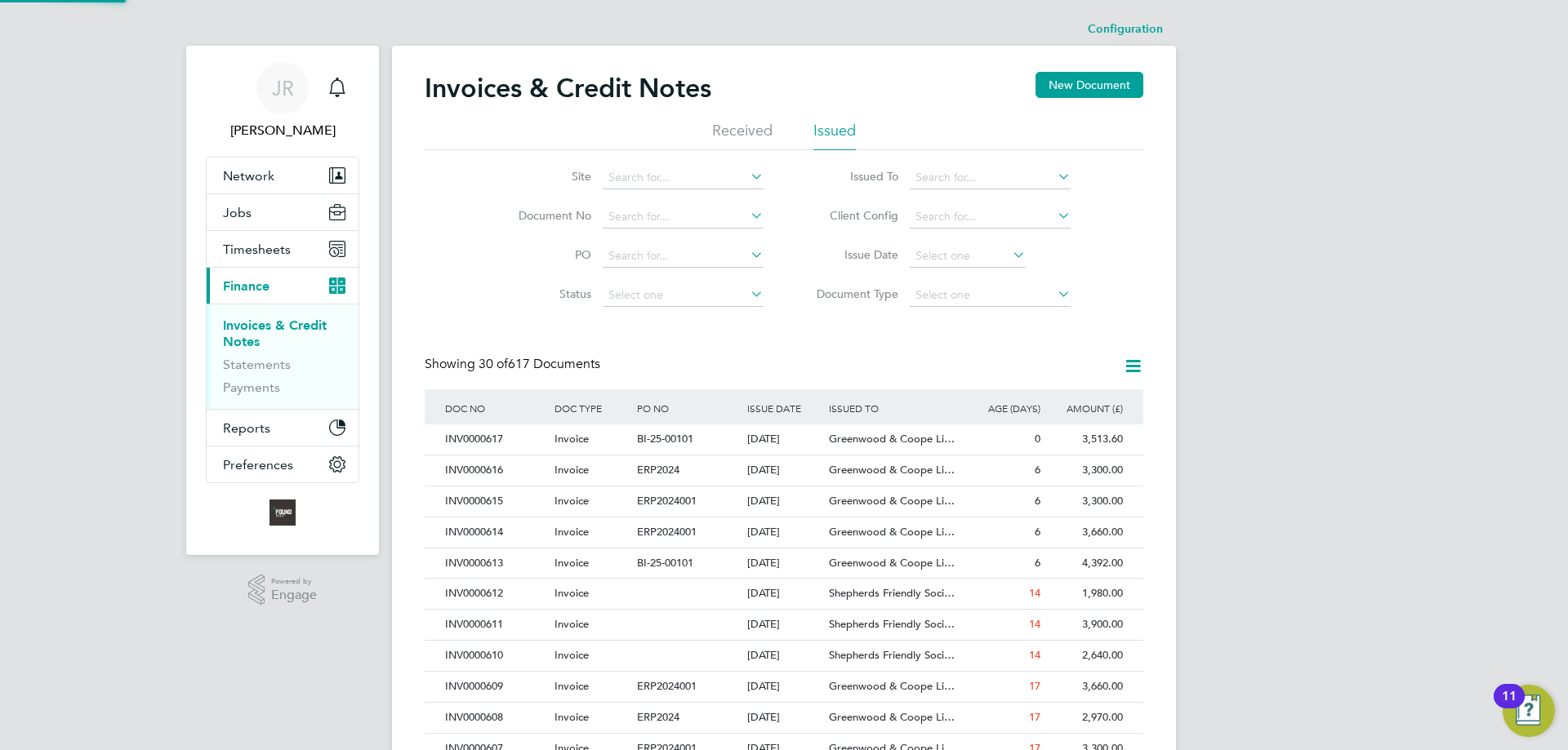
click at [966, 165] on li "Issued To" at bounding box center [937, 178] width 307 height 39
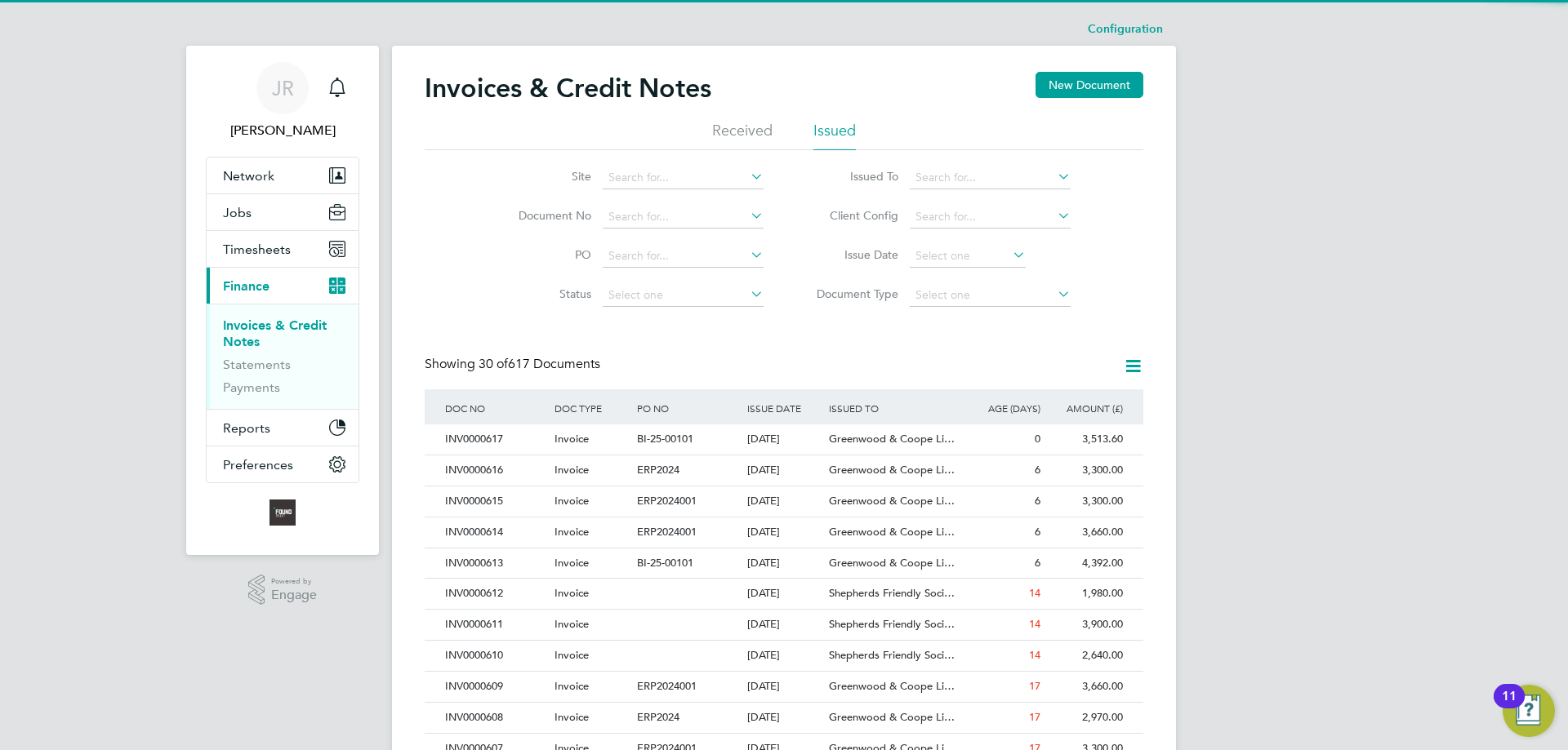
click at [963, 172] on input at bounding box center [989, 178] width 161 height 23
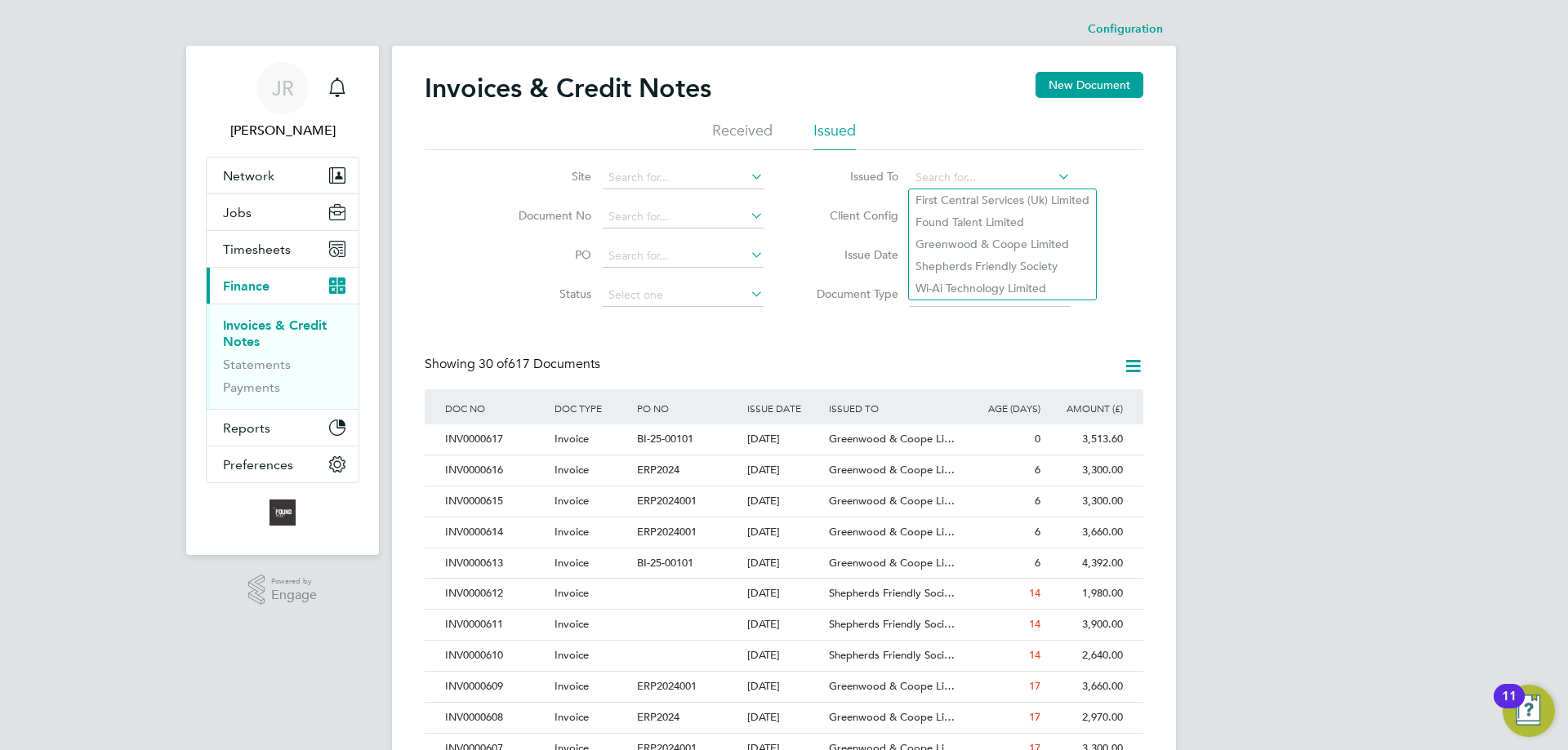
click at [965, 244] on li "Greenwood & Coope Limited" at bounding box center [1002, 244] width 187 height 22
type input "Greenwood & Coope Limited"
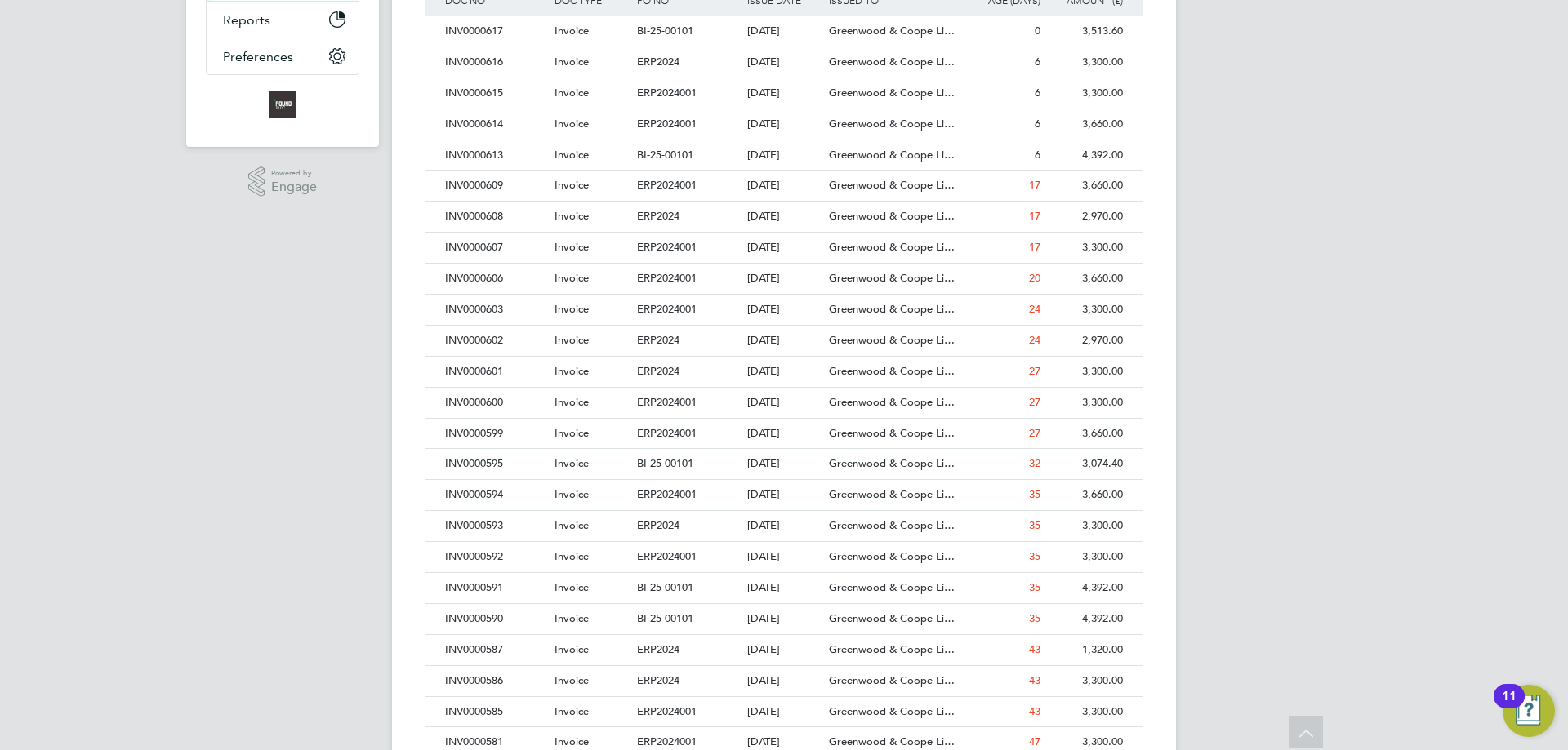
click at [581, 462] on span "Invoice" at bounding box center [572, 463] width 34 height 14
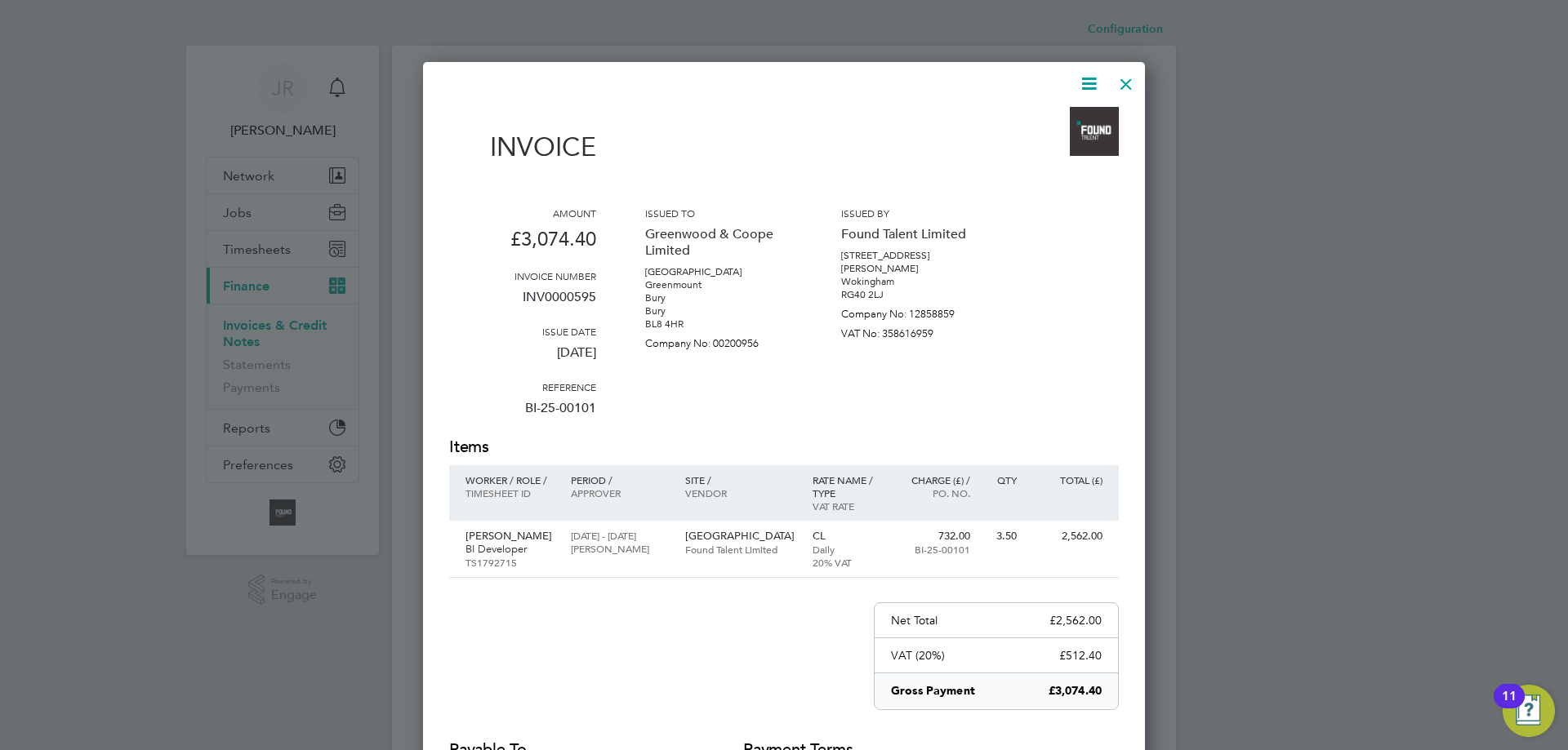
click at [1088, 87] on icon at bounding box center [1088, 83] width 20 height 20
click at [1007, 121] on li "Download Invoice" at bounding box center [1039, 123] width 113 height 23
click at [1125, 81] on div at bounding box center [1126, 80] width 29 height 29
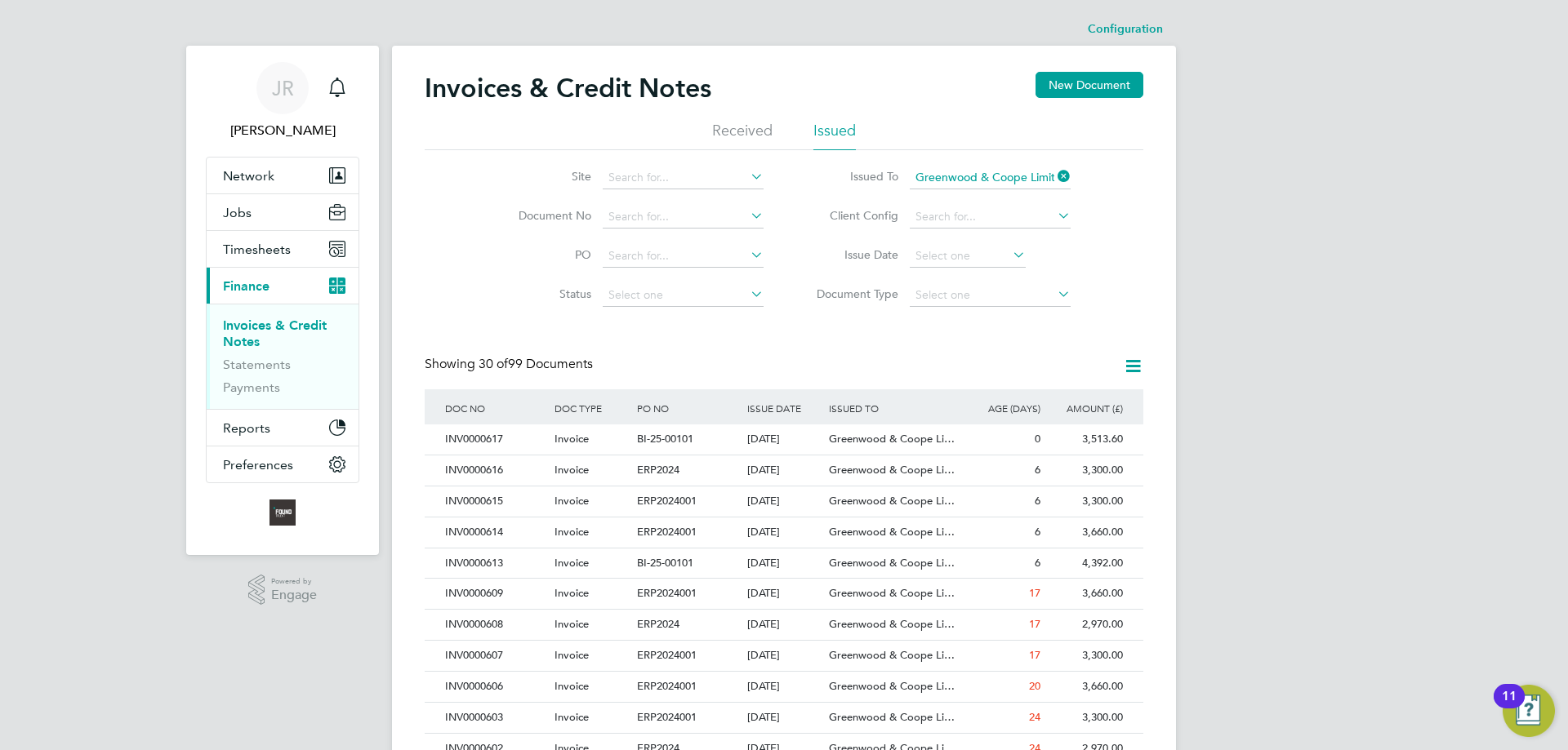
click at [754, 127] on li "Received" at bounding box center [743, 136] width 60 height 29
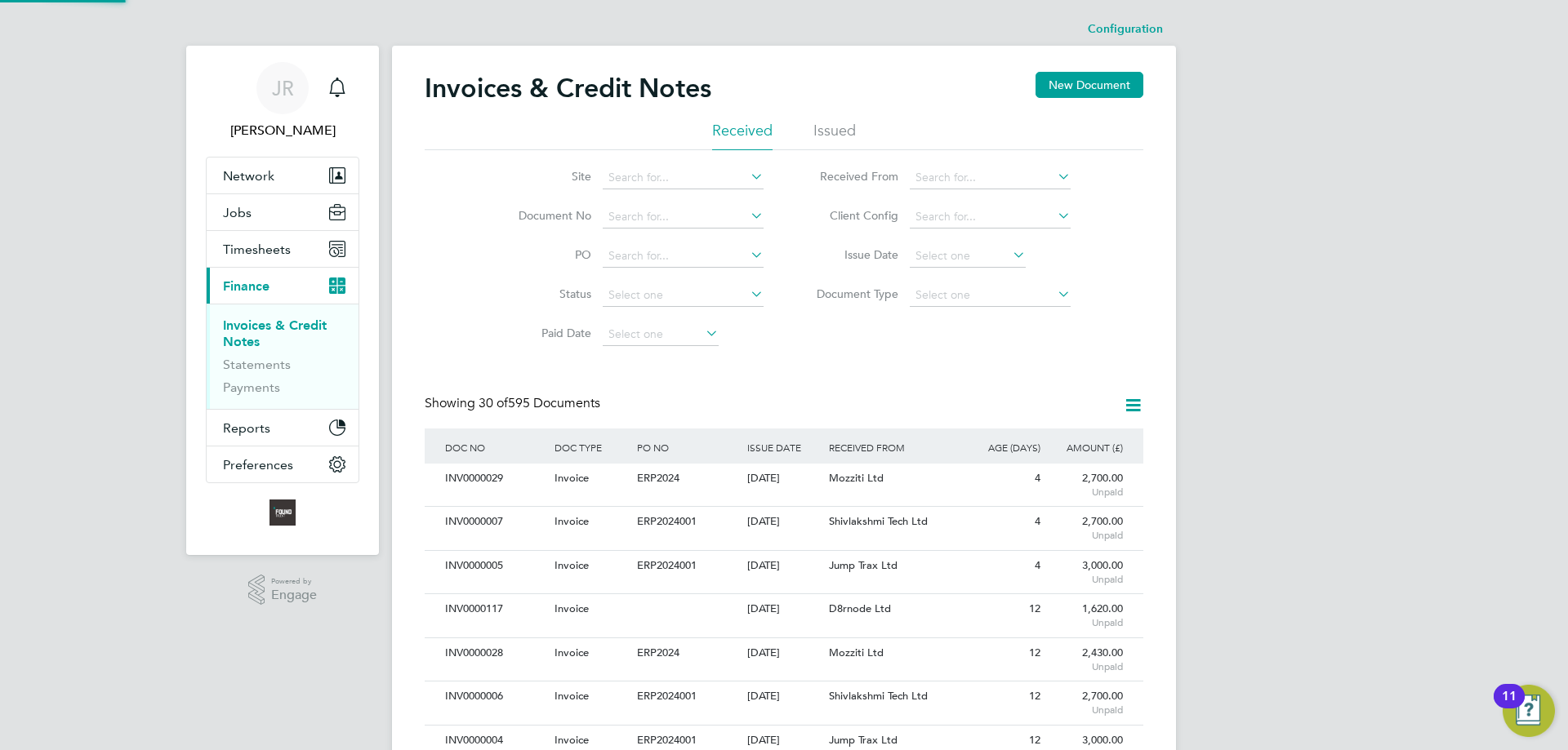
scroll to position [31, 138]
click at [930, 174] on input at bounding box center [989, 178] width 161 height 23
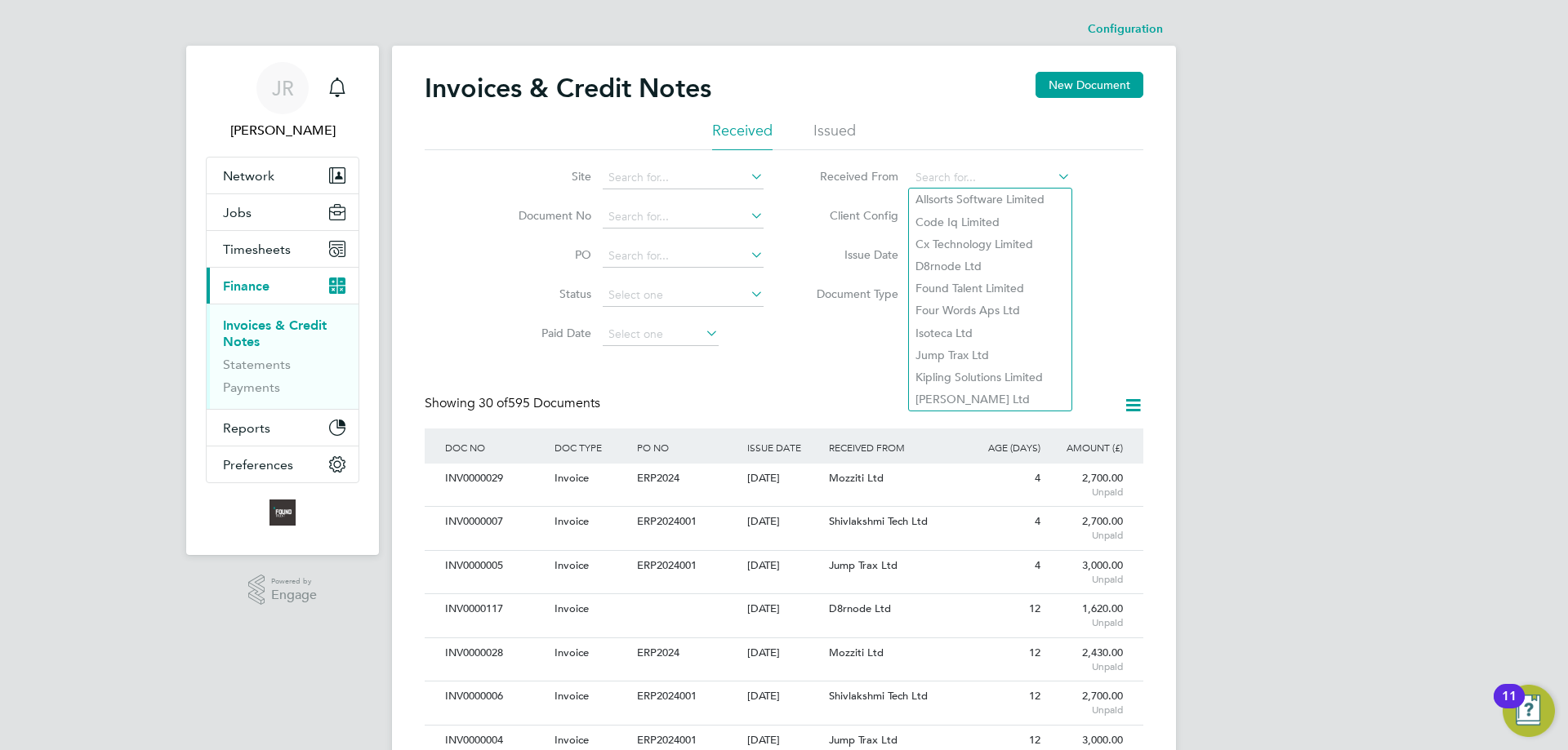
click at [958, 216] on li "Code Iq Limited" at bounding box center [989, 222] width 163 height 22
type input "Code Iq Limited"
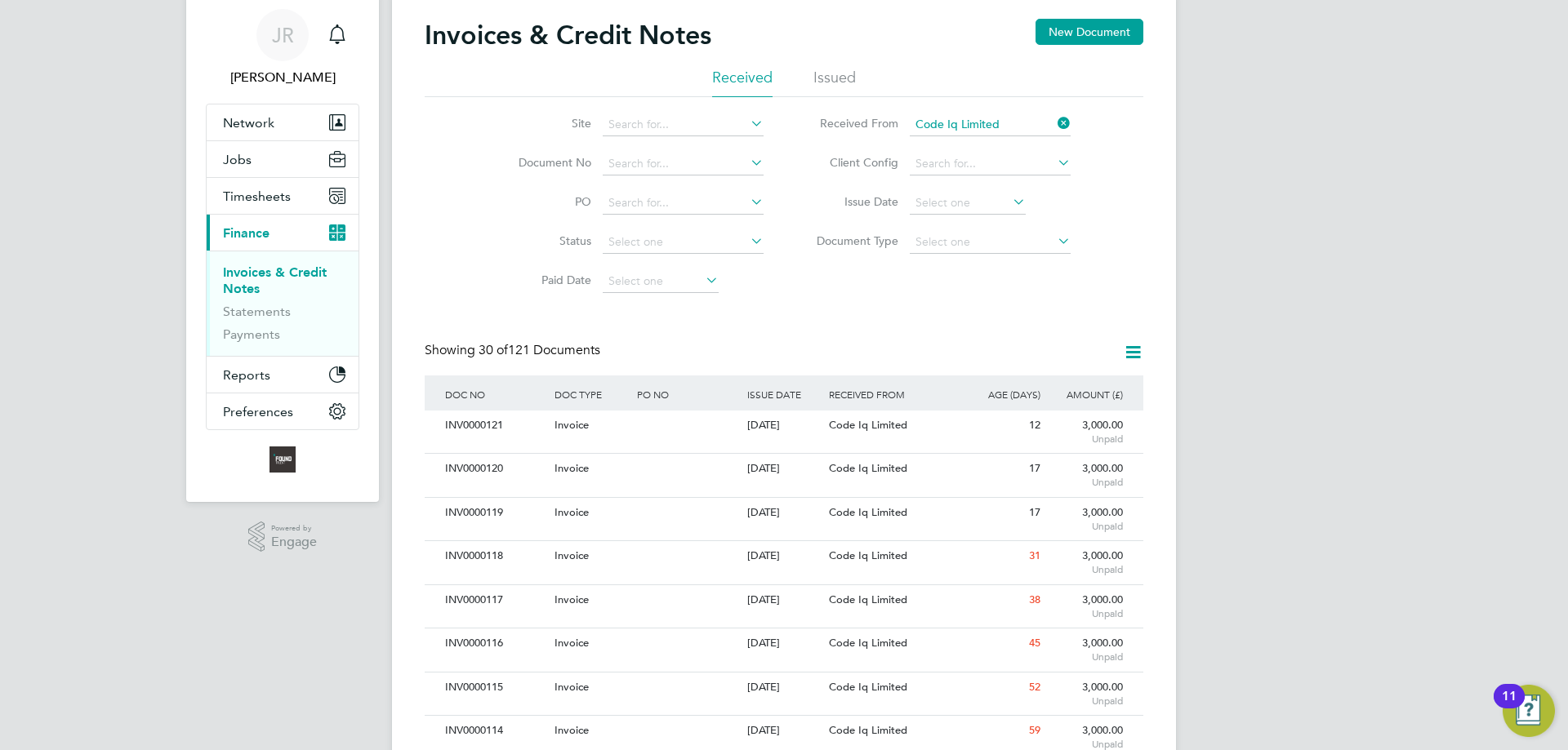
scroll to position [82, 0]
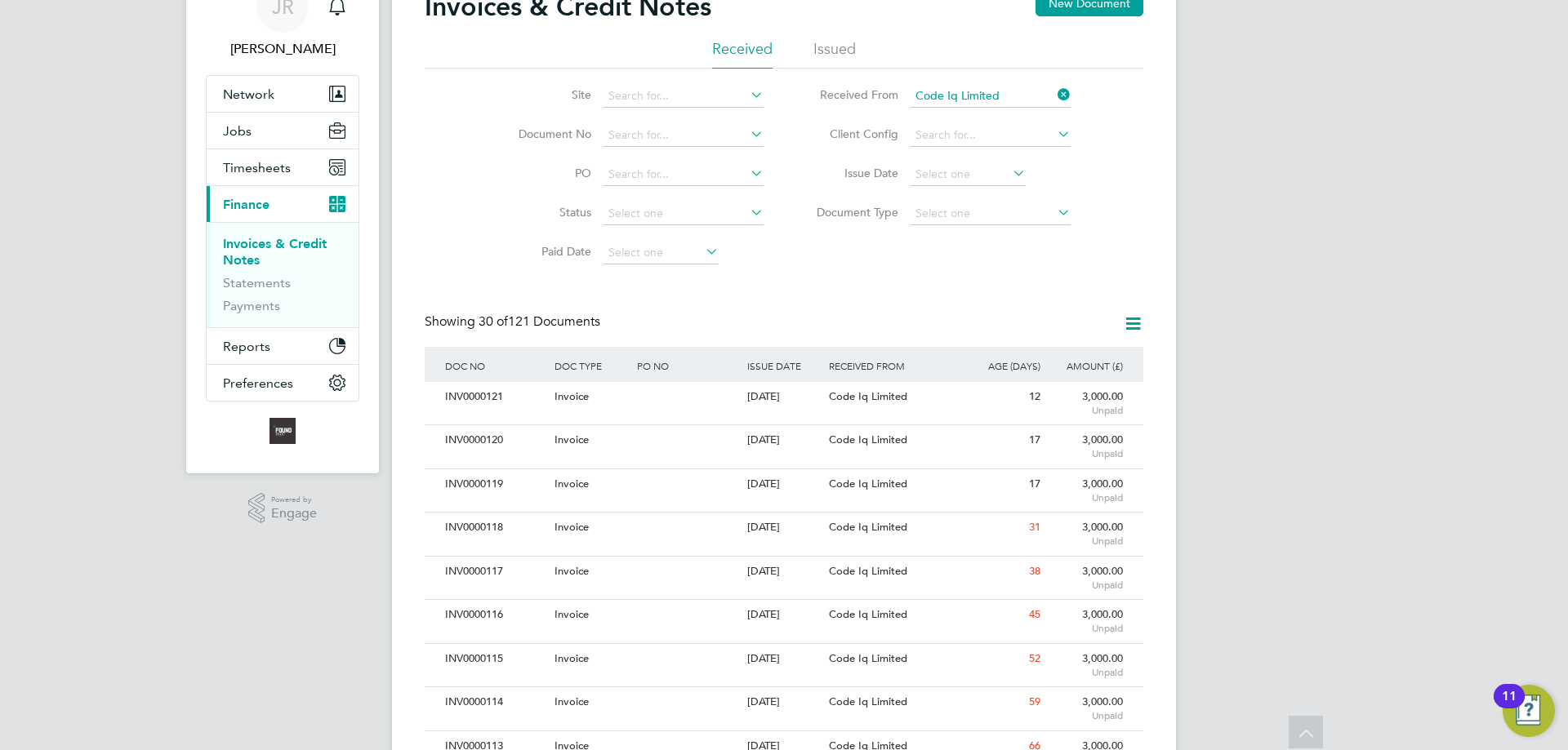
click at [928, 396] on div "Code Iq Limited" at bounding box center [893, 397] width 137 height 30
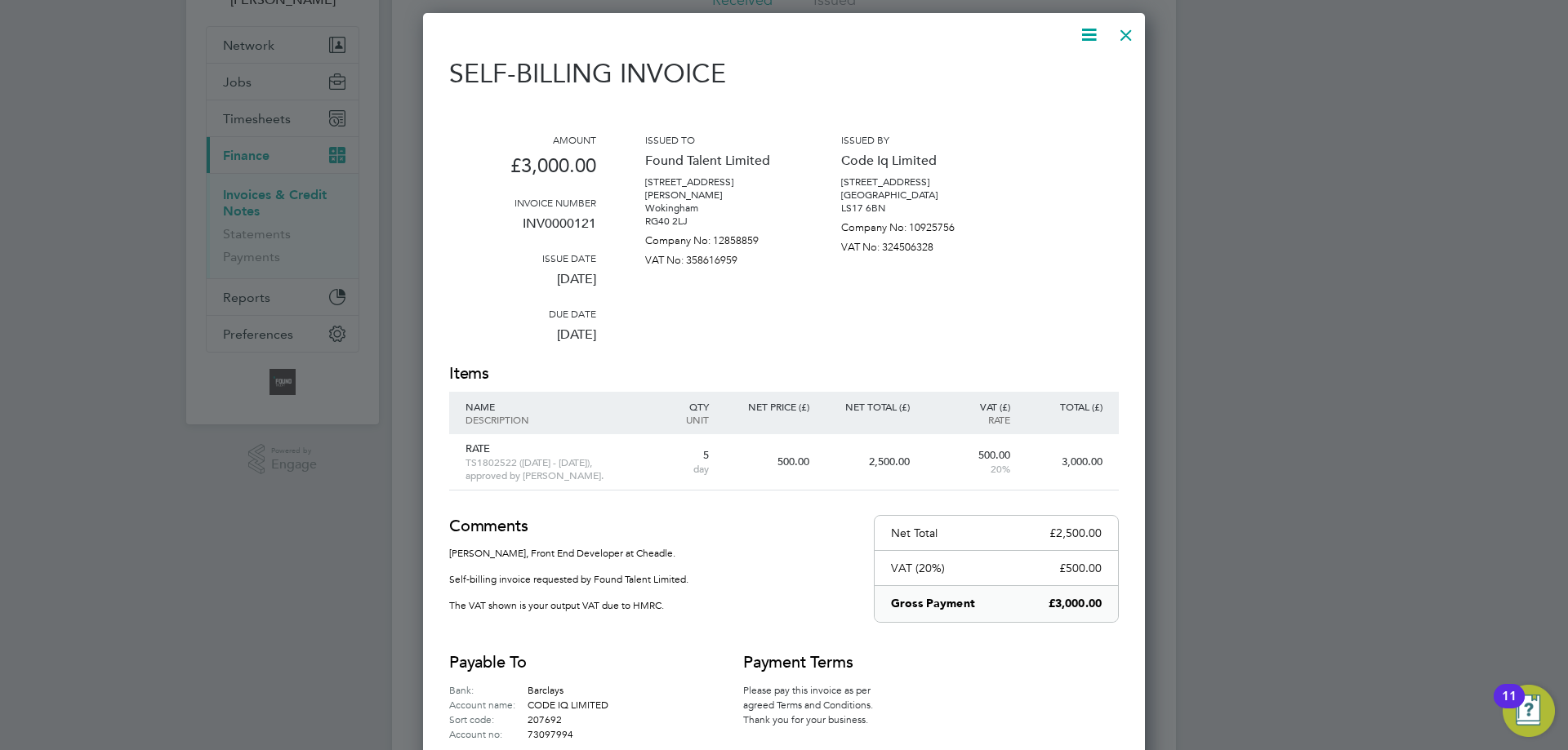
scroll to position [245, 0]
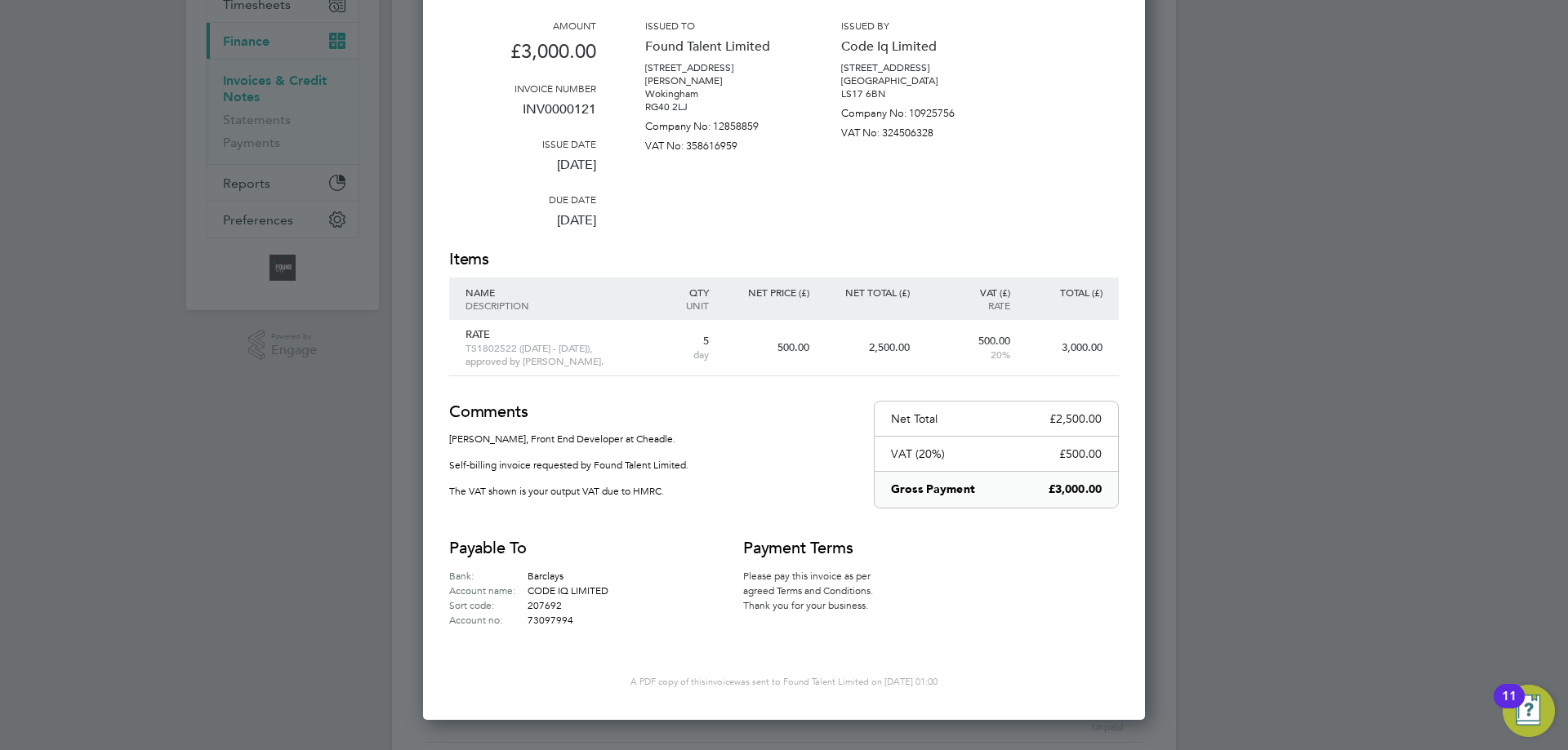
click at [1104, 105] on div "Amount £3,000.00 Invoice number INV0000121 Issue date [DATE] Due date [DATE] Is…" at bounding box center [784, 133] width 670 height 230
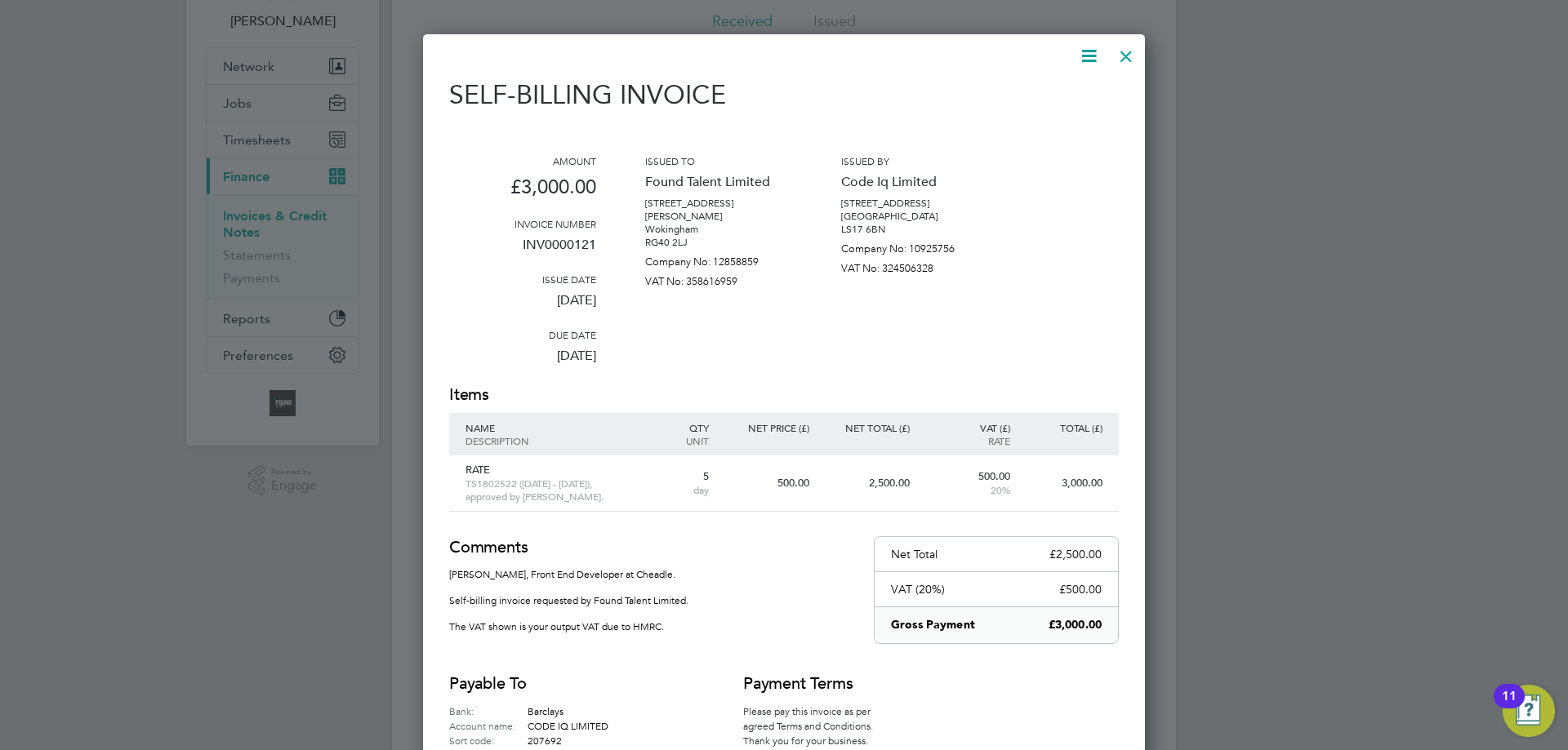
scroll to position [0, 0]
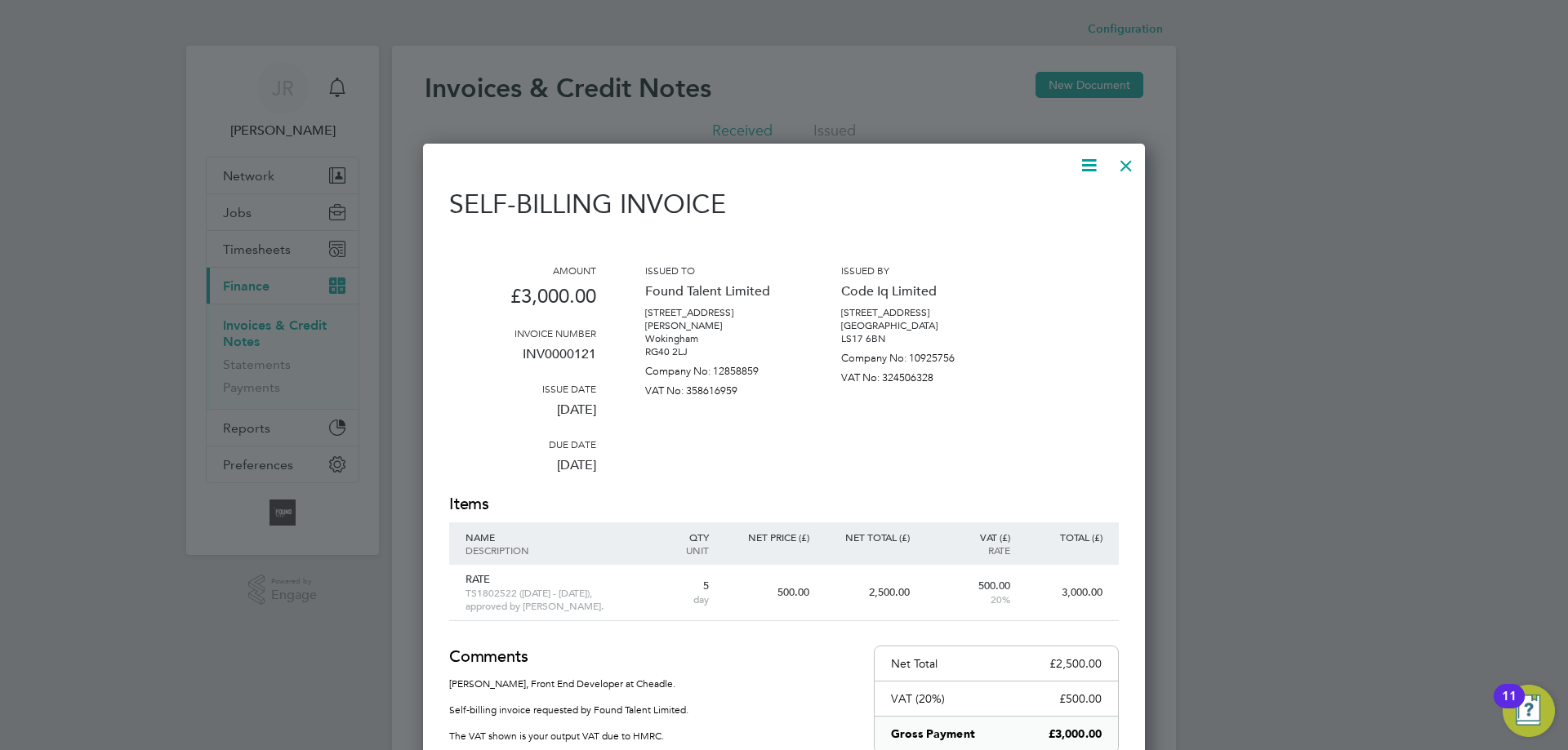
click at [560, 350] on p "INV0000121" at bounding box center [523, 361] width 147 height 42
copy p "INV0000121"
click at [1124, 165] on div at bounding box center [1126, 162] width 29 height 29
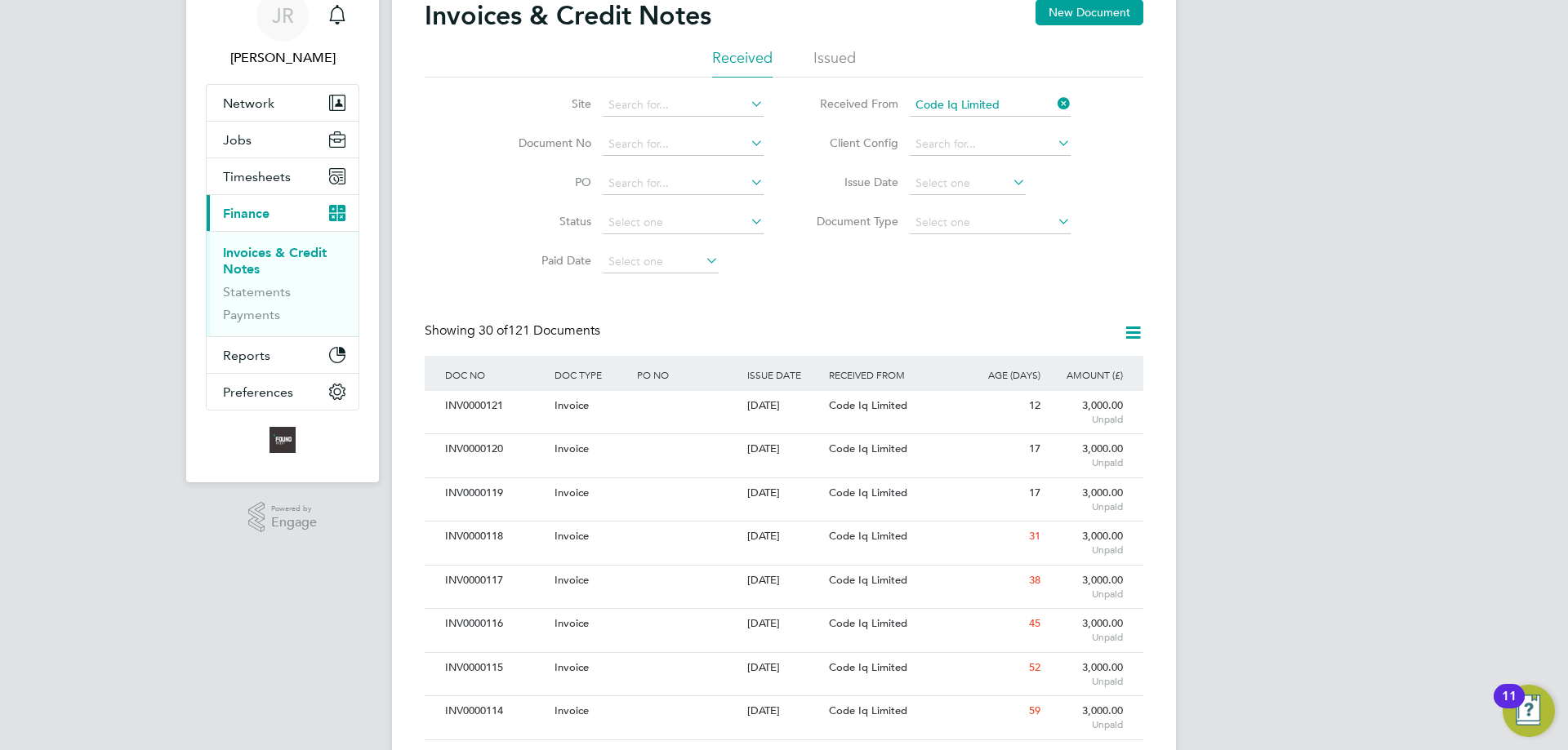
scroll to position [82, 0]
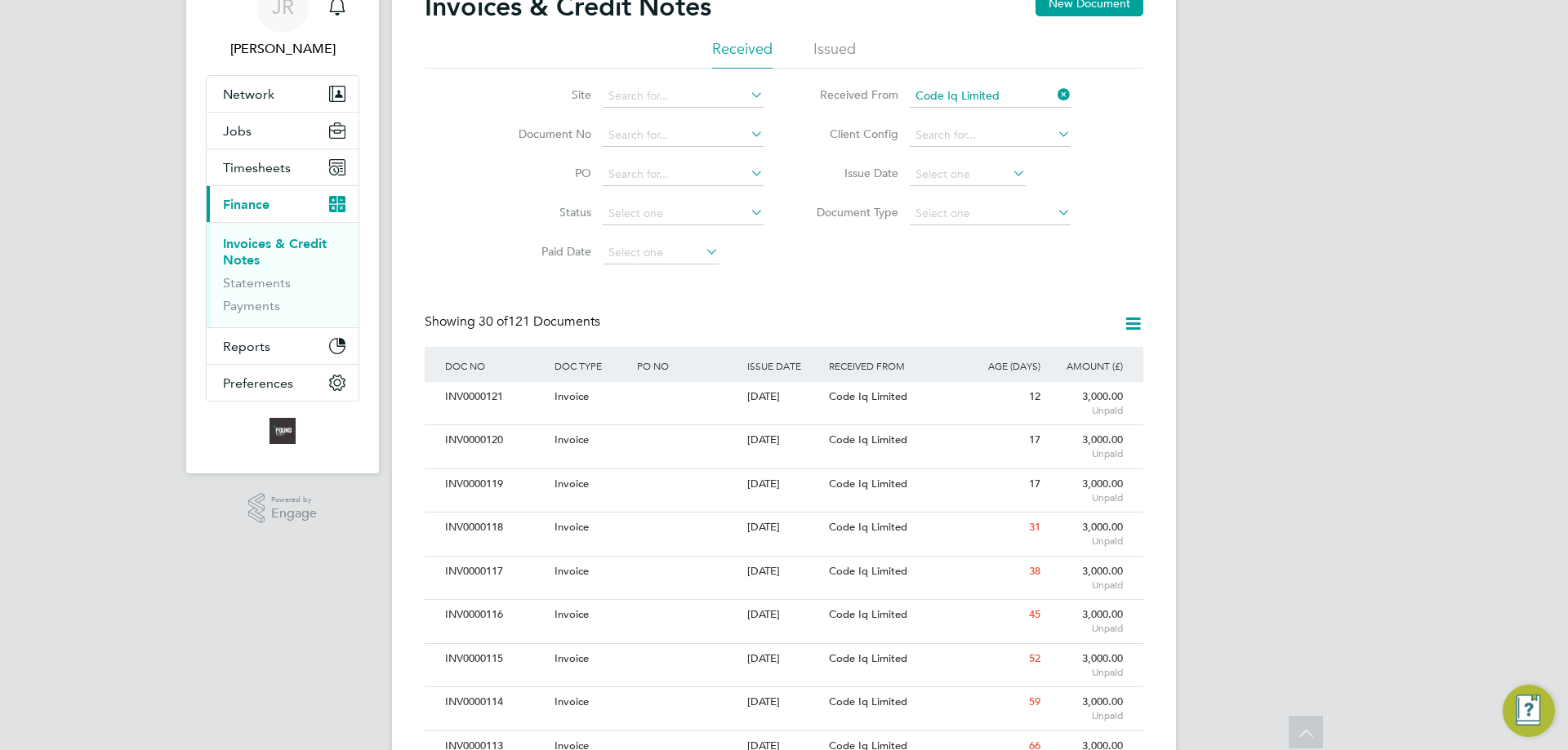
click at [1054, 92] on icon at bounding box center [1054, 95] width 0 height 23
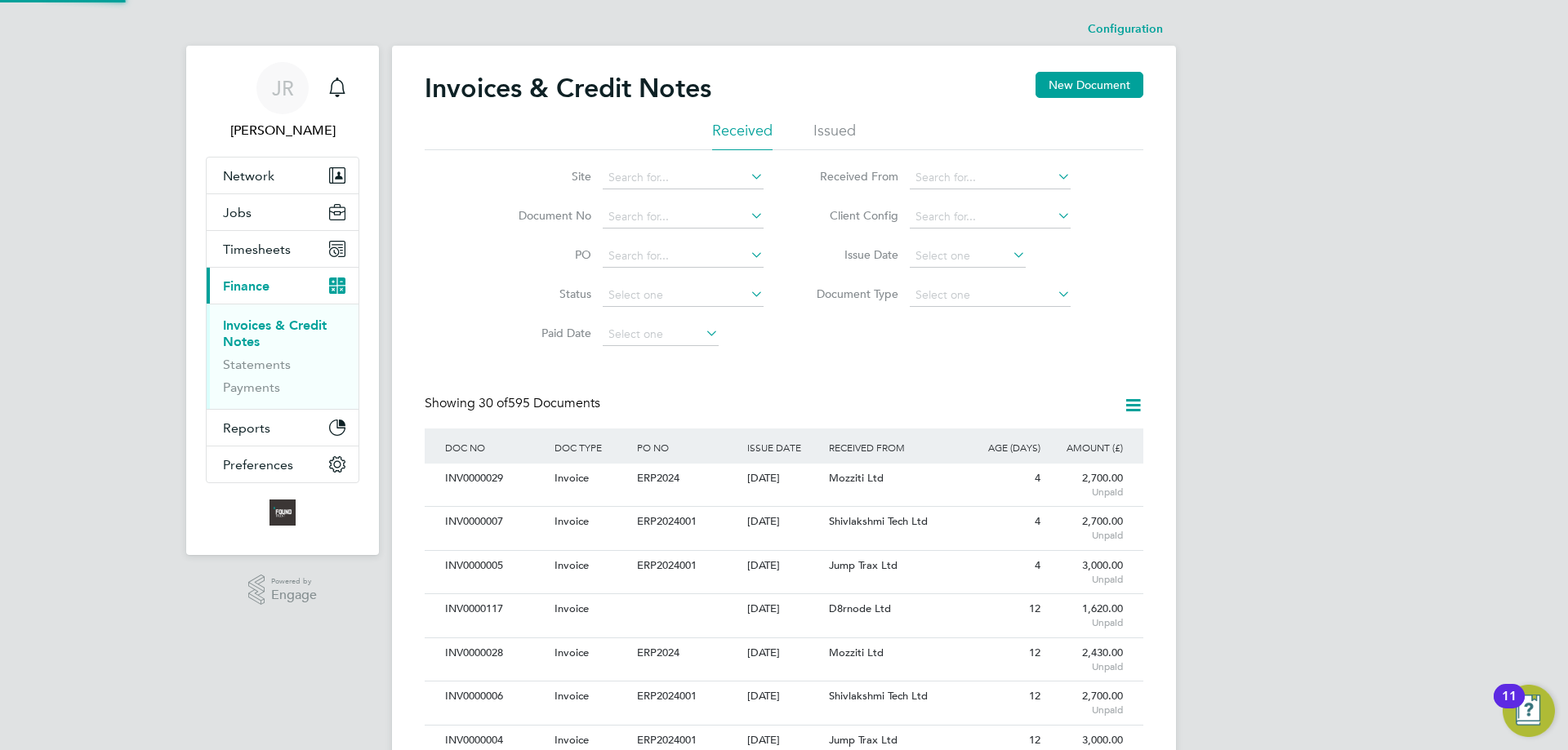
scroll to position [8, 8]
click at [928, 169] on input at bounding box center [989, 178] width 161 height 23
click at [1007, 202] on li "S3 c Services (Yorkshire) Limited" at bounding box center [996, 200] width 176 height 22
type input "S3c Services (Yorkshire) Limited"
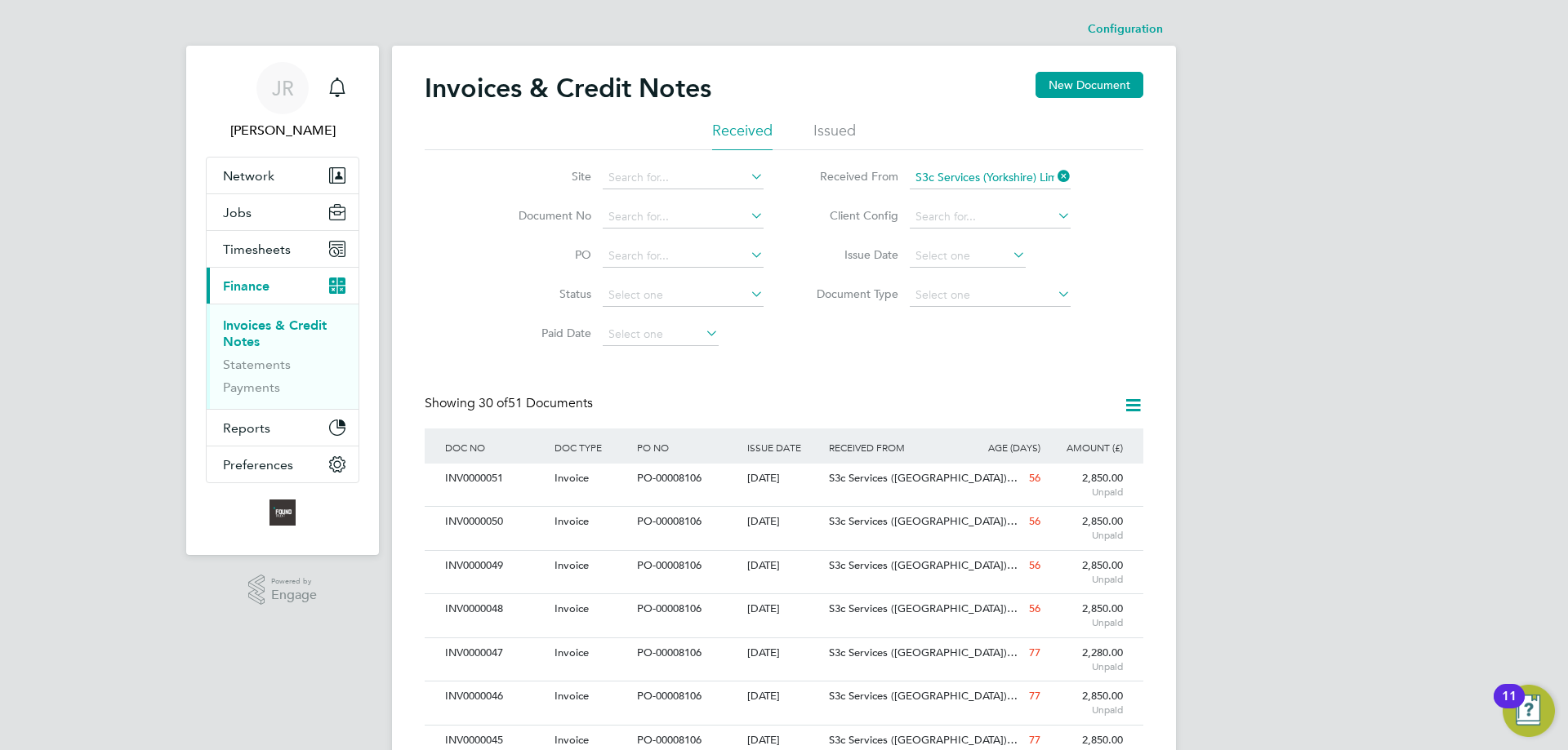
click at [747, 483] on div "[DATE]" at bounding box center [784, 479] width 83 height 30
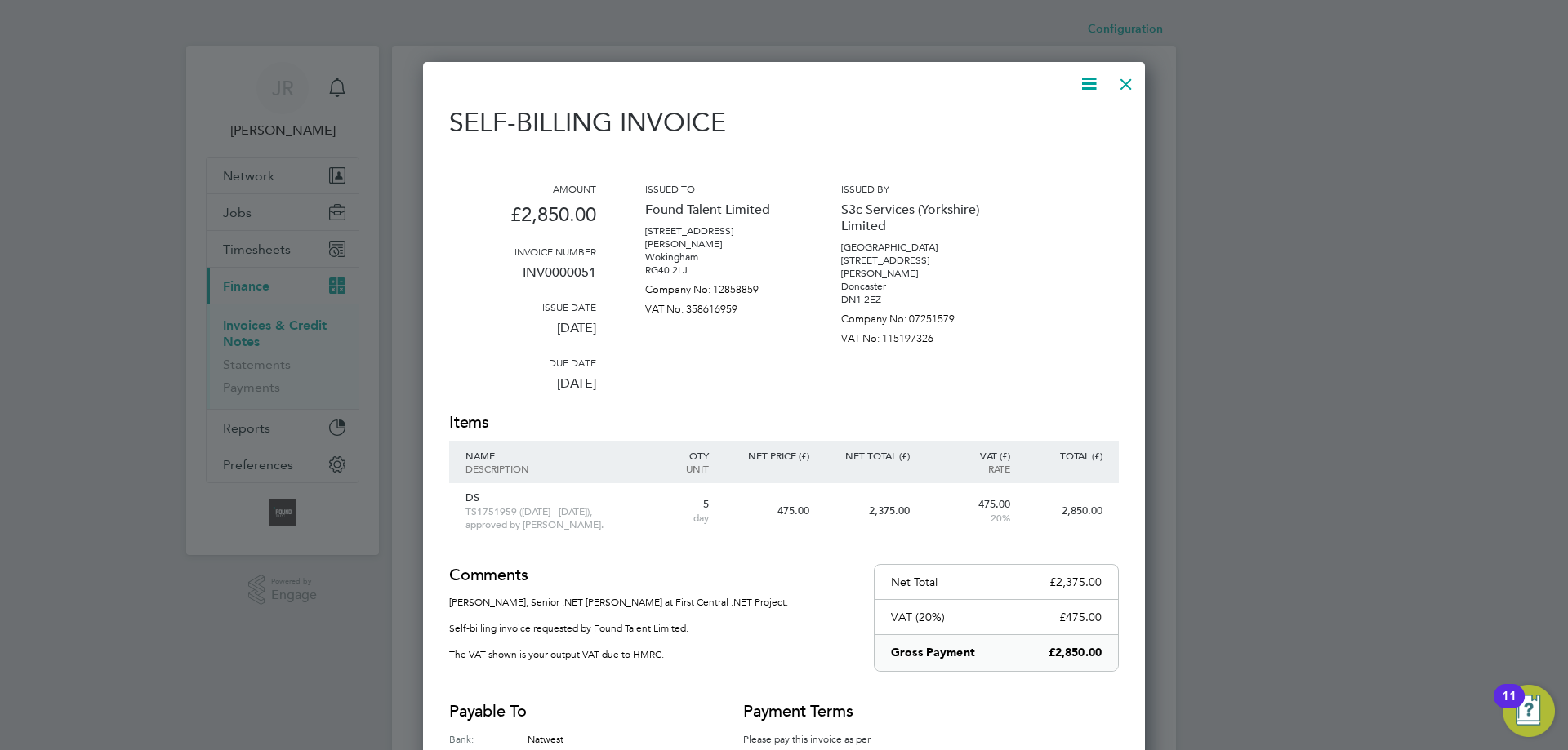
click at [1090, 80] on icon at bounding box center [1088, 83] width 20 height 20
click at [1024, 123] on li "Download Invoice" at bounding box center [1039, 123] width 113 height 23
click at [970, 198] on p "S3c Services (Yorkshire) Limited" at bounding box center [914, 218] width 147 height 46
click at [1092, 87] on icon at bounding box center [1088, 83] width 20 height 20
click at [849, 114] on div "Self-Billing Invoice" at bounding box center [784, 131] width 670 height 47
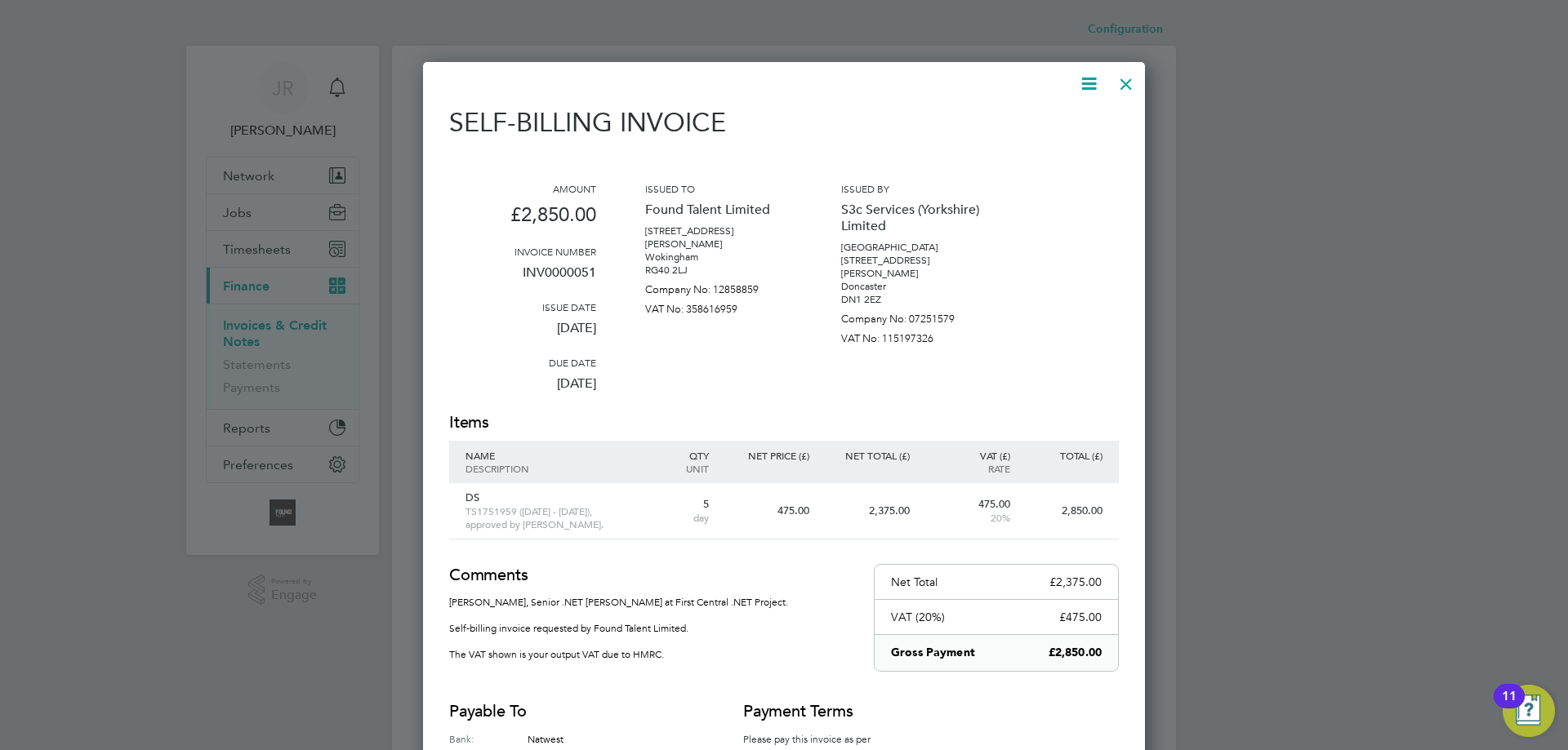
click at [1121, 82] on div at bounding box center [1126, 80] width 29 height 29
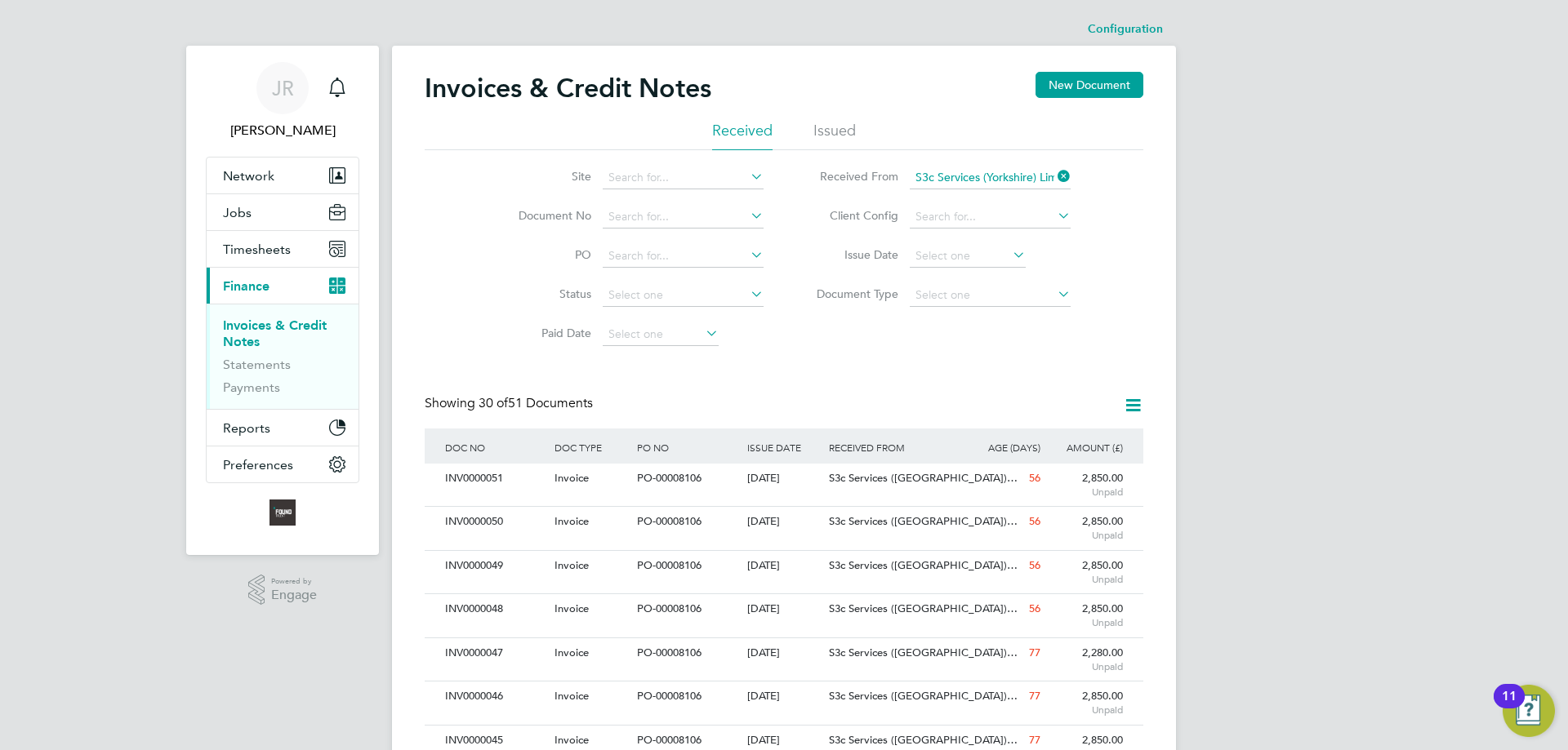
click at [1054, 170] on icon at bounding box center [1054, 176] width 0 height 23
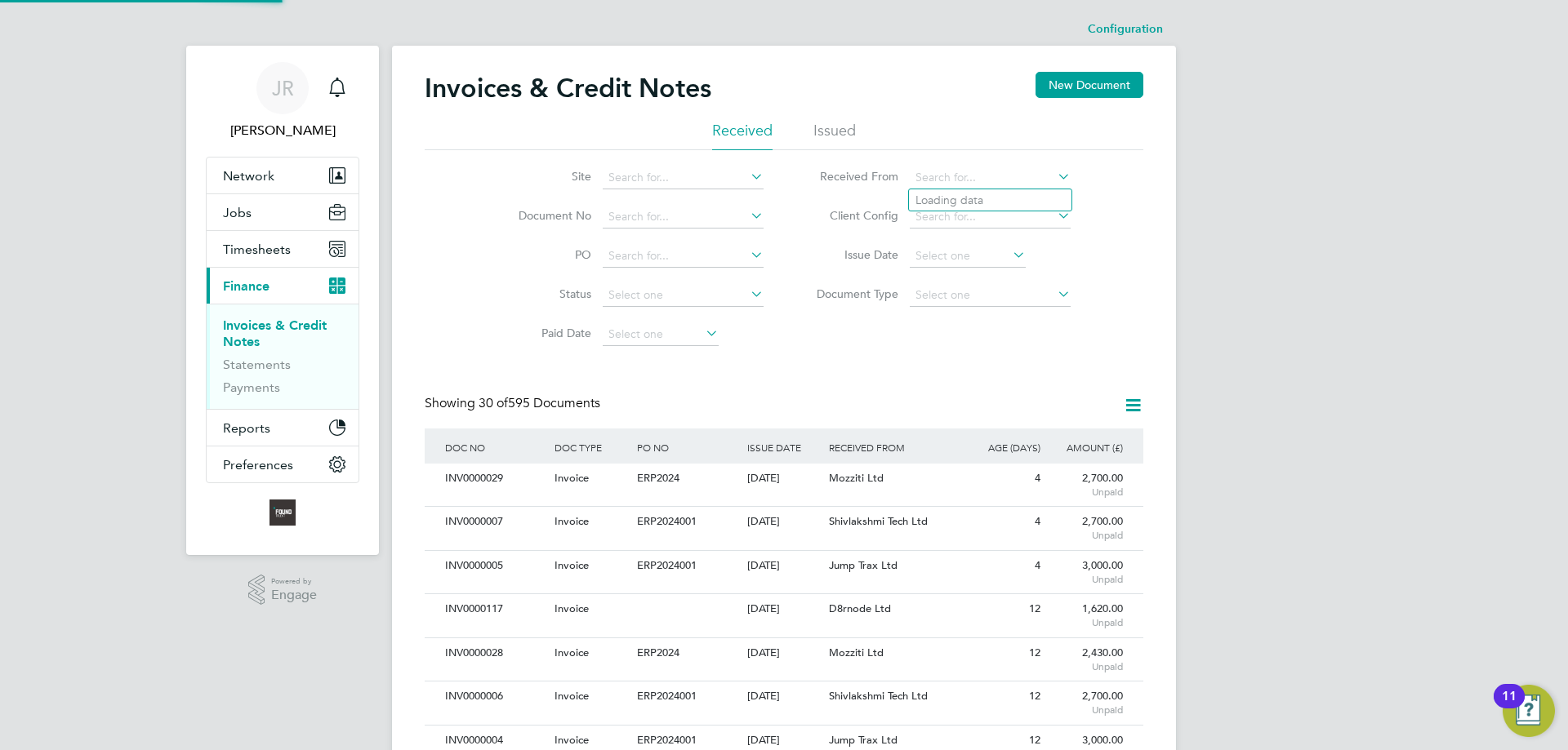
scroll to position [31, 111]
click at [972, 183] on input at bounding box center [989, 178] width 161 height 23
click at [968, 216] on li "Code Iq Limited" at bounding box center [989, 222] width 163 height 22
type input "Code Iq Limited"
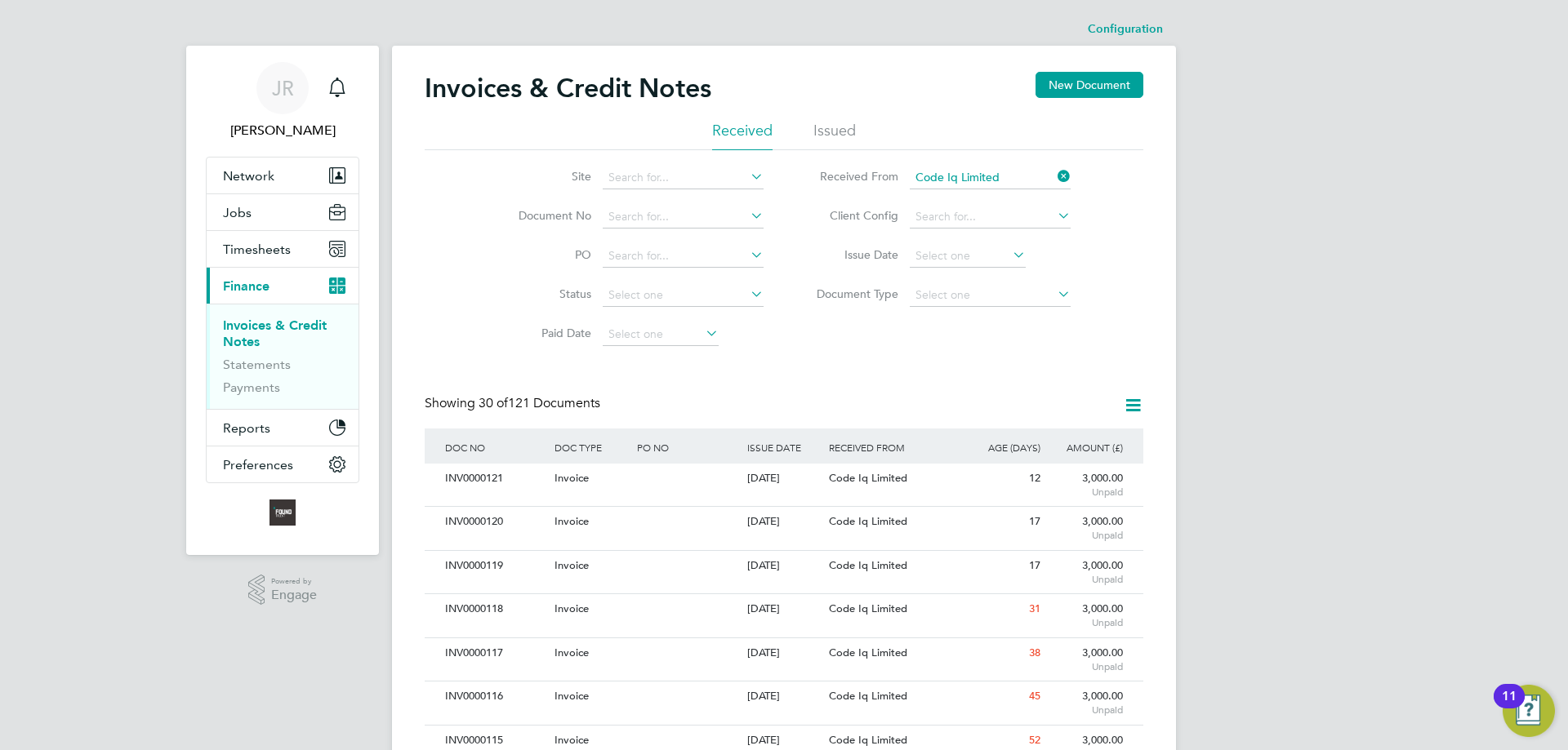
click at [873, 482] on span "Code Iq Limited" at bounding box center [868, 478] width 78 height 14
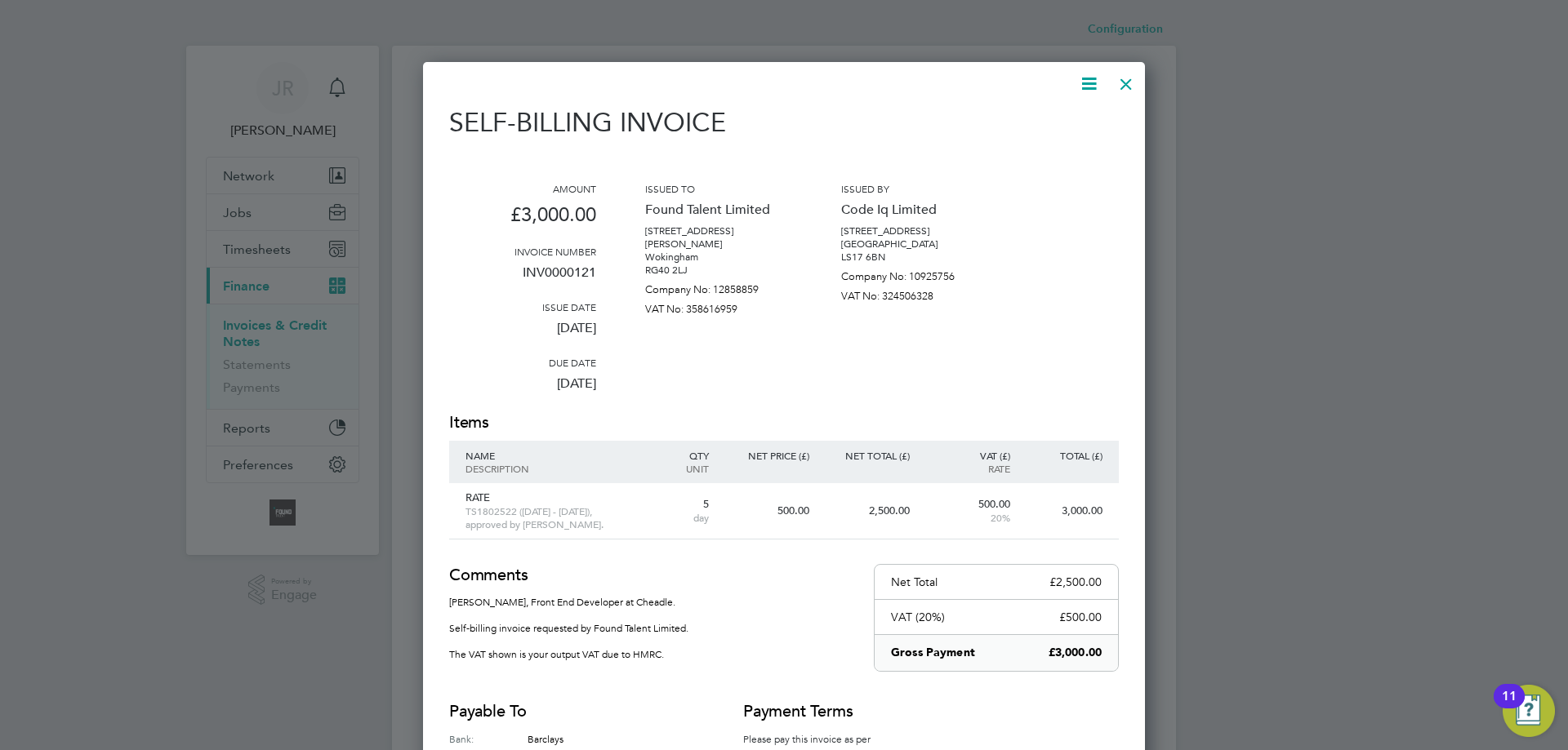
click at [1089, 78] on icon at bounding box center [1088, 83] width 20 height 20
click at [1024, 123] on li "Download Invoice" at bounding box center [1039, 123] width 113 height 23
